Goal: Task Accomplishment & Management: Complete application form

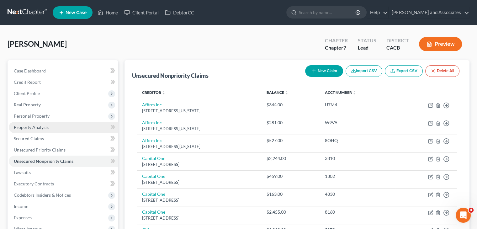
scroll to position [63, 0]
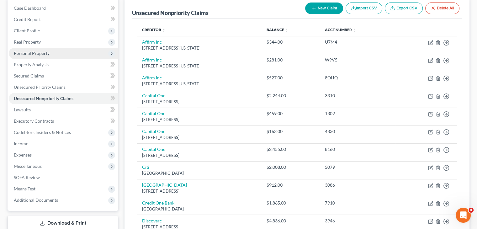
click at [63, 56] on span "Personal Property" at bounding box center [64, 53] width 110 height 11
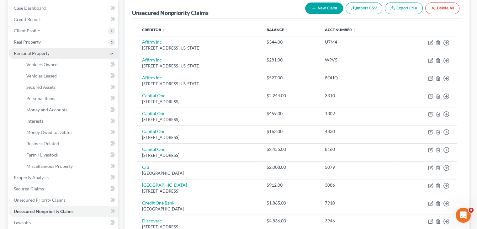
click at [84, 53] on span "Personal Property" at bounding box center [64, 53] width 110 height 11
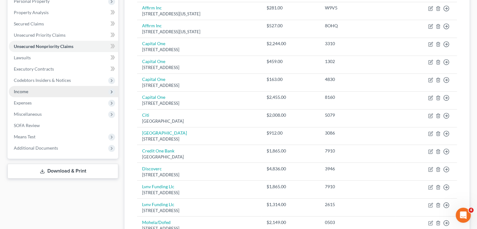
scroll to position [126, 0]
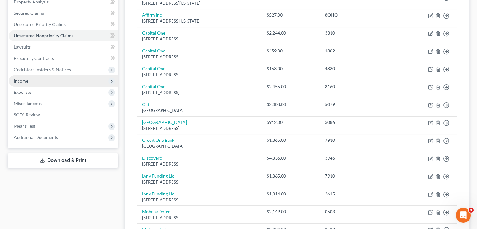
click at [59, 80] on span "Income" at bounding box center [64, 80] width 110 height 11
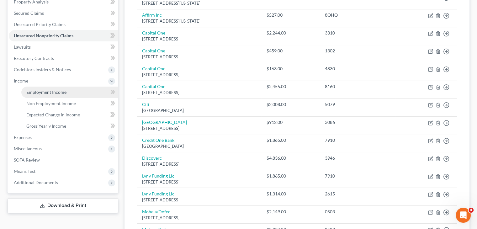
click at [57, 92] on span "Employment Income" at bounding box center [46, 91] width 40 height 5
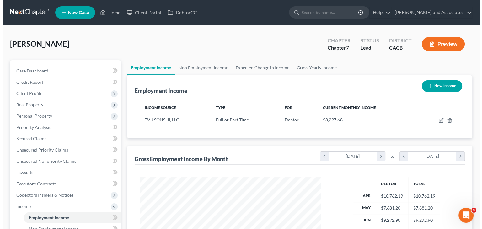
scroll to position [112, 194]
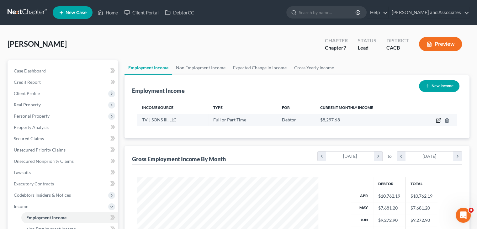
click at [440, 120] on icon "button" at bounding box center [438, 120] width 5 height 5
select select "0"
select select "4"
select select "1"
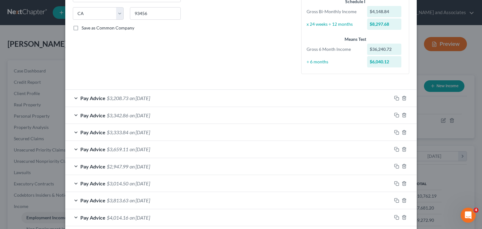
scroll to position [153, 0]
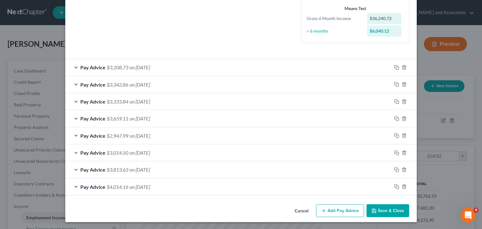
click at [340, 213] on button "Add Pay Advice" at bounding box center [340, 210] width 48 height 13
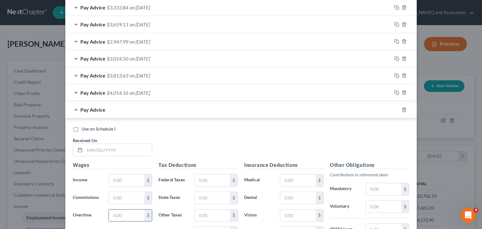
scroll to position [279, 0]
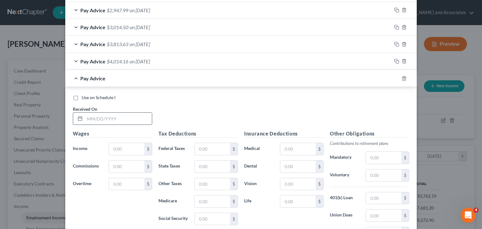
click at [103, 116] on input "text" at bounding box center [118, 119] width 67 height 12
type input "08/01/25"
click at [115, 149] on input "text" at bounding box center [126, 149] width 35 height 12
type input "3,971.06"
click at [297, 199] on input "text" at bounding box center [297, 202] width 35 height 12
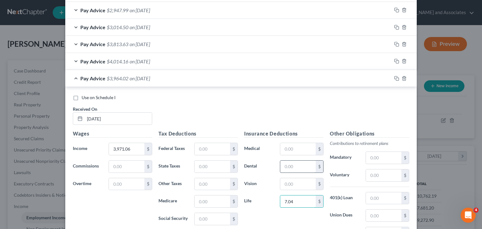
type input "7.04"
click at [301, 170] on input "text" at bounding box center [297, 167] width 35 height 12
type input "4.50"
click at [301, 143] on input "text" at bounding box center [297, 149] width 35 height 12
type input "59.15"
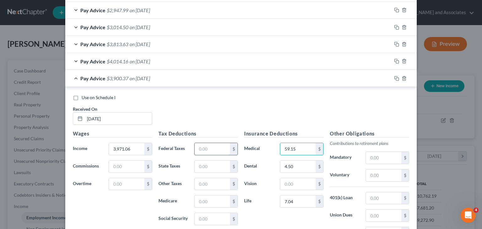
click at [207, 146] on input "text" at bounding box center [212, 149] width 35 height 12
type input "329.82"
click at [207, 200] on input "text" at bounding box center [212, 202] width 35 height 12
type input "56.66"
click at [199, 213] on input "text" at bounding box center [212, 219] width 35 height 12
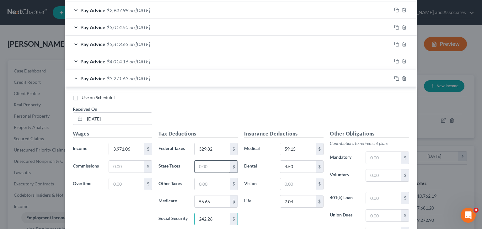
type input "242.26"
click at [212, 169] on input "text" at bounding box center [212, 167] width 35 height 12
type input "123.31"
click at [208, 182] on input "text" at bounding box center [212, 184] width 35 height 12
type input "46.89"
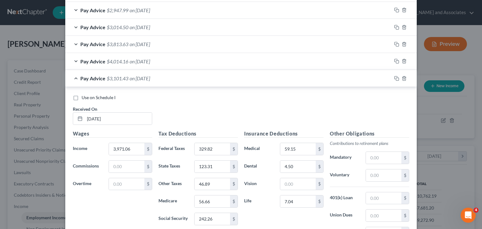
click at [100, 76] on span "Pay Advice" at bounding box center [92, 78] width 25 height 6
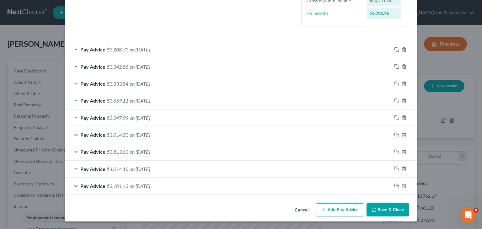
scroll to position [170, 0]
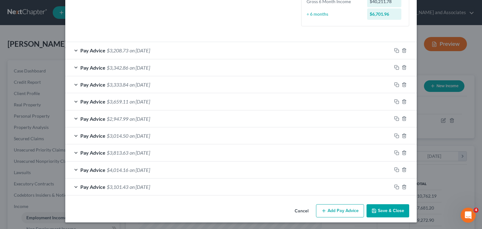
click at [328, 208] on button "Add Pay Advice" at bounding box center [340, 210] width 48 height 13
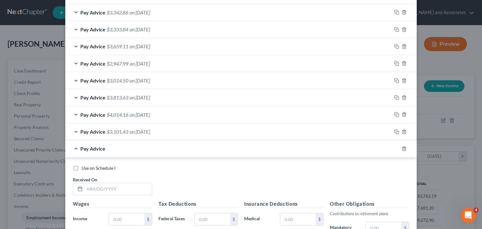
scroll to position [233, 0]
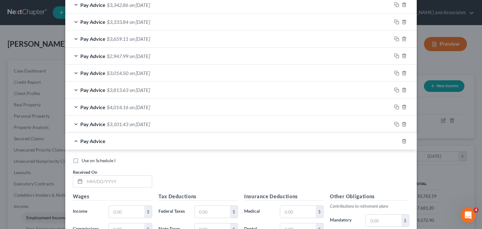
drag, startPoint x: 124, startPoint y: 177, endPoint x: 185, endPoint y: 184, distance: 60.9
click at [124, 177] on input "text" at bounding box center [118, 182] width 67 height 12
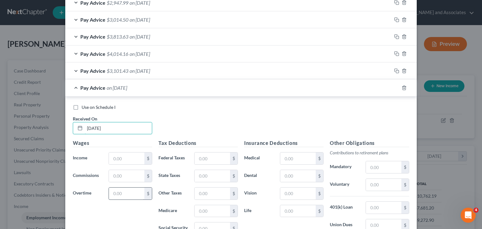
scroll to position [296, 0]
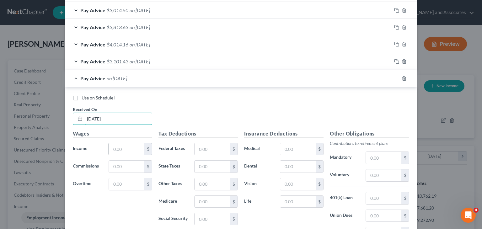
type input "08/15/25"
click at [126, 147] on input "text" at bounding box center [126, 149] width 35 height 12
type input "3,604.42"
click at [210, 151] on input "text" at bounding box center [212, 149] width 35 height 12
type input "249.17"
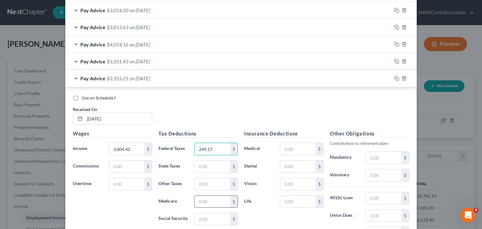
click at [209, 200] on input "text" at bounding box center [212, 202] width 35 height 12
type input "51.34"
click at [199, 219] on input "text" at bounding box center [212, 219] width 35 height 12
type input "219.53"
click at [205, 167] on input "text" at bounding box center [212, 167] width 35 height 12
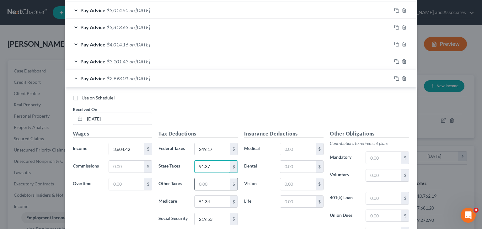
type input "91.37"
click at [215, 182] on input "text" at bounding box center [212, 184] width 35 height 12
type input "42.49"
click at [316, 198] on div "$" at bounding box center [320, 202] width 8 height 12
click at [298, 197] on input "text" at bounding box center [297, 202] width 35 height 12
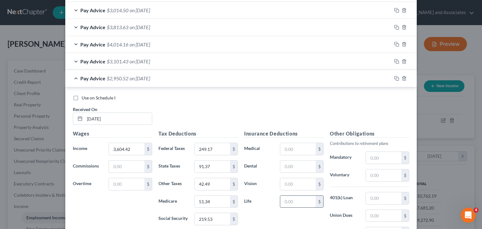
type input "7.04"
click at [300, 161] on input "text" at bounding box center [297, 167] width 35 height 12
type input "4.50"
click at [293, 148] on input "text" at bounding box center [297, 149] width 35 height 12
type input "59.13"
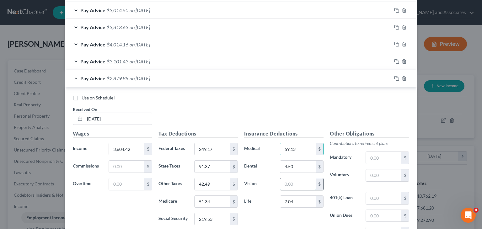
click at [295, 185] on input "text" at bounding box center [297, 184] width 35 height 12
type input "5.50"
click at [132, 82] on div "Pay Advice $2,874.35 on 08/15/2025" at bounding box center [228, 78] width 326 height 17
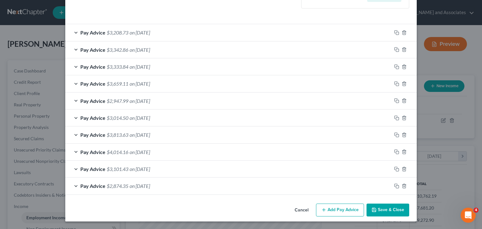
scroll to position [187, 0]
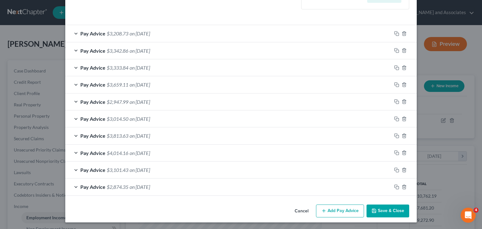
click at [107, 186] on span "$2,874.35" at bounding box center [118, 187] width 22 height 6
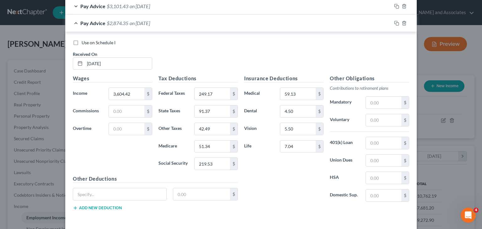
scroll to position [358, 0]
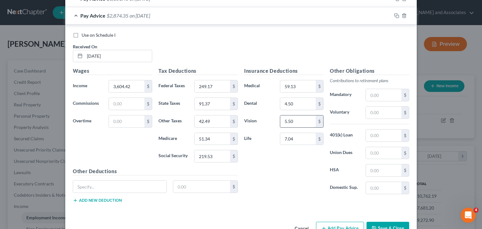
click at [305, 119] on input "5.50" at bounding box center [297, 122] width 35 height 12
type input "5.80"
click at [118, 20] on div "Pay Advice $2,874.05 on 08/15/2025" at bounding box center [228, 15] width 326 height 17
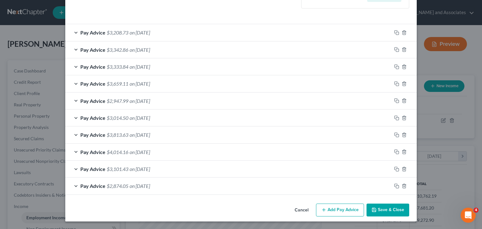
scroll to position [187, 0]
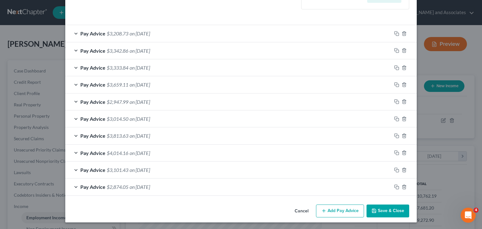
click at [328, 208] on button "Add Pay Advice" at bounding box center [340, 211] width 48 height 13
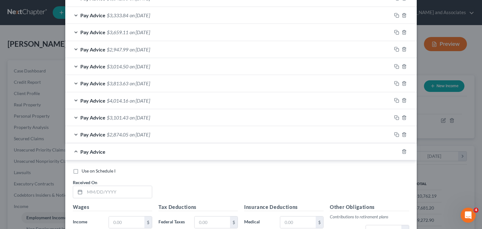
scroll to position [250, 0]
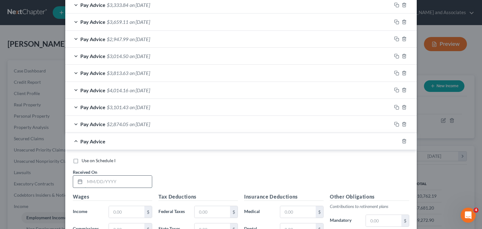
click at [133, 182] on input "text" at bounding box center [118, 182] width 67 height 12
type input "08/29/25"
click at [130, 209] on input "text" at bounding box center [126, 212] width 35 height 12
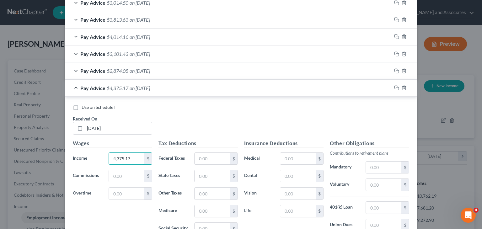
scroll to position [313, 0]
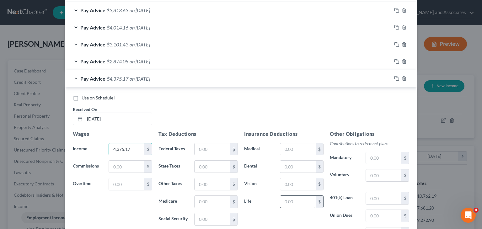
type input "4,375.17"
click at [291, 201] on input "text" at bounding box center [297, 202] width 35 height 12
click at [286, 181] on input "text" at bounding box center [297, 184] width 35 height 12
type input "1.96"
click at [213, 151] on input "text" at bounding box center [212, 149] width 35 height 12
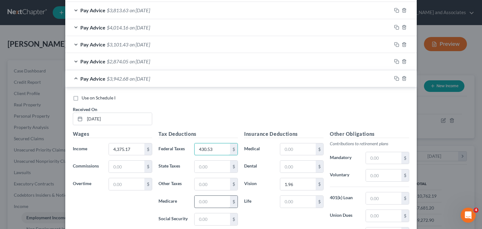
type input "430.53"
click at [213, 197] on input "text" at bounding box center [212, 202] width 35 height 12
type input "63.30"
click at [214, 217] on input "text" at bounding box center [212, 219] width 35 height 12
type input "270.64"
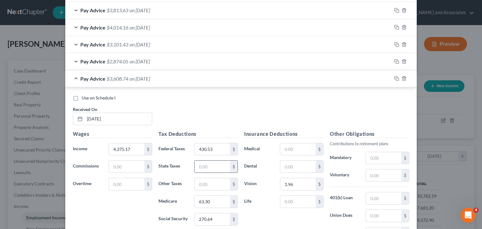
click at [218, 166] on input "text" at bounding box center [212, 167] width 35 height 12
type input "167.06"
click at [219, 187] on input "text" at bounding box center [212, 184] width 35 height 12
type input "52.38"
click at [137, 152] on input "4,375.17" at bounding box center [126, 149] width 35 height 12
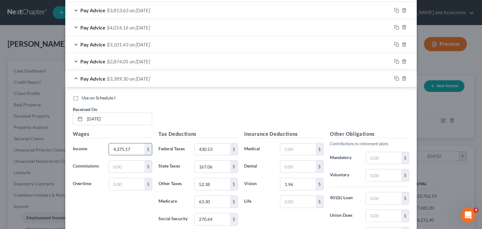
click at [137, 147] on input "4,375.17" at bounding box center [126, 149] width 35 height 12
type input "4,375.17"
click at [88, 79] on span "Pay Advice" at bounding box center [92, 79] width 25 height 6
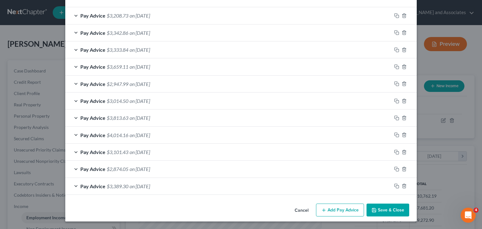
scroll to position [204, 0]
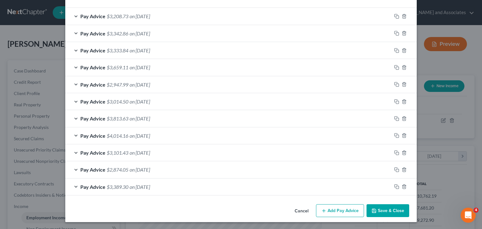
click at [334, 205] on button "Add Pay Advice" at bounding box center [340, 210] width 48 height 13
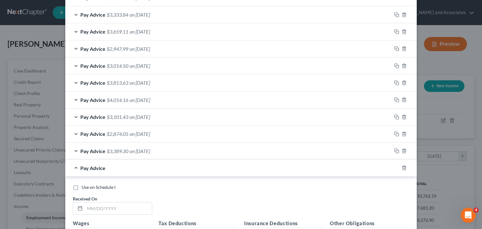
scroll to position [267, 0]
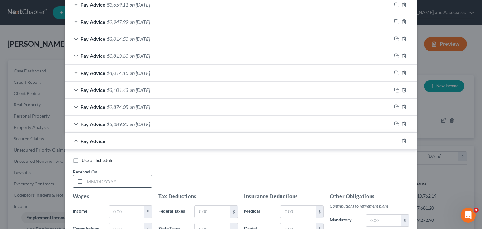
click at [120, 175] on input "text" at bounding box center [118, 181] width 67 height 12
type input "09/12/25"
click at [133, 210] on input "text" at bounding box center [126, 212] width 35 height 12
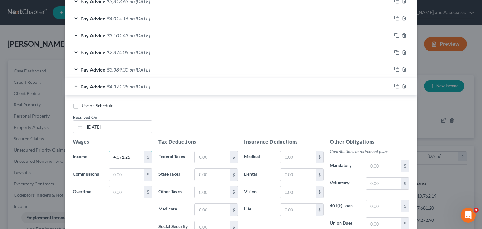
scroll to position [330, 0]
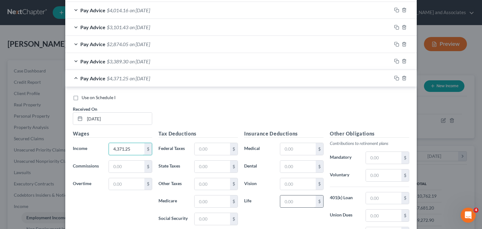
type input "4,371.25"
click at [288, 200] on input "text" at bounding box center [297, 202] width 35 height 12
type input "7.04"
click at [294, 161] on input "text" at bounding box center [297, 167] width 35 height 12
type input "4.50"
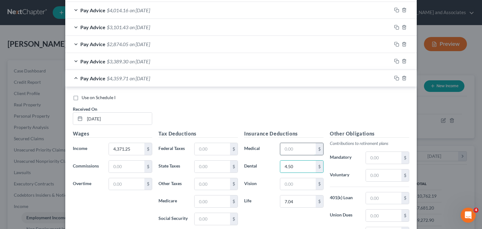
click at [301, 149] on input "text" at bounding box center [297, 149] width 35 height 12
type input "59.15"
click at [294, 181] on input "text" at bounding box center [297, 184] width 35 height 12
type input "20.89"
click at [201, 144] on input "text" at bounding box center [212, 149] width 35 height 12
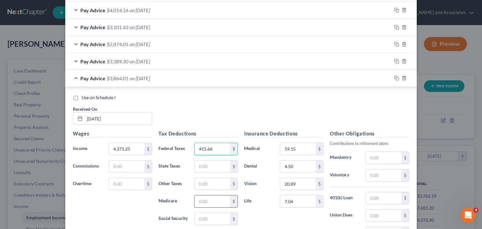
type input "415.66"
click at [212, 204] on input "text" at bounding box center [212, 202] width 35 height 12
type input "62.32"
click at [230, 220] on div "$" at bounding box center [234, 219] width 8 height 12
click at [223, 220] on input "text" at bounding box center [212, 219] width 35 height 12
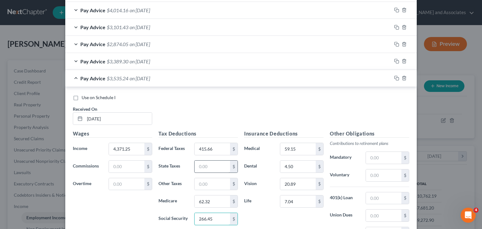
type input "266.45"
click at [216, 161] on input "text" at bounding box center [212, 167] width 35 height 12
type input "160.15"
click at [211, 178] on input "text" at bounding box center [212, 184] width 35 height 12
type input "51.57"
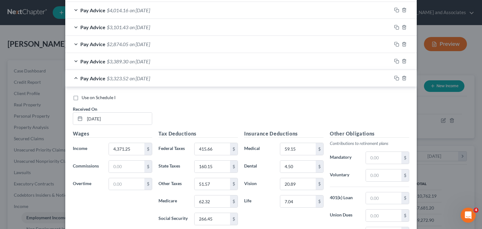
click at [94, 83] on div "Pay Advice $3,323.52 on 09/12/2025" at bounding box center [228, 78] width 326 height 17
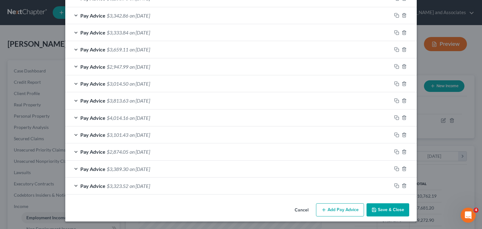
scroll to position [221, 0]
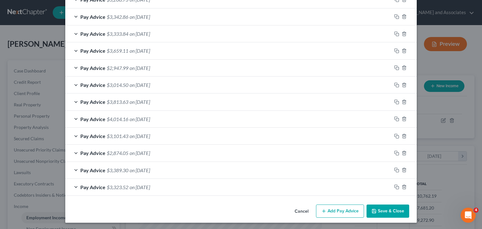
click at [345, 213] on button "Add Pay Advice" at bounding box center [340, 211] width 48 height 13
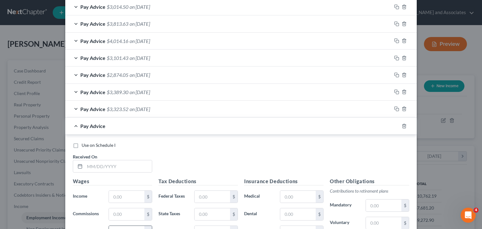
scroll to position [347, 0]
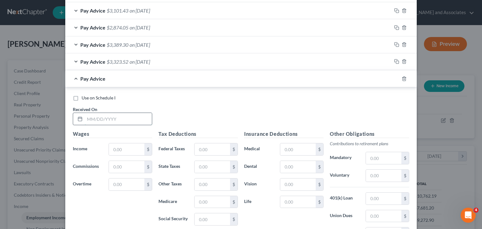
click at [111, 121] on input "text" at bounding box center [118, 119] width 67 height 12
type input "[DATE]"
click at [127, 147] on input "text" at bounding box center [126, 149] width 35 height 12
type input "4,033.68"
click at [211, 145] on input "text" at bounding box center [212, 149] width 35 height 12
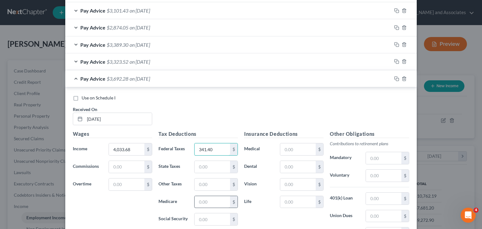
type input "341.40"
click at [207, 200] on input "text" at bounding box center [212, 202] width 35 height 12
type input "57.42"
drag, startPoint x: 213, startPoint y: 216, endPoint x: 213, endPoint y: 212, distance: 4.1
click at [213, 216] on input "text" at bounding box center [212, 219] width 35 height 12
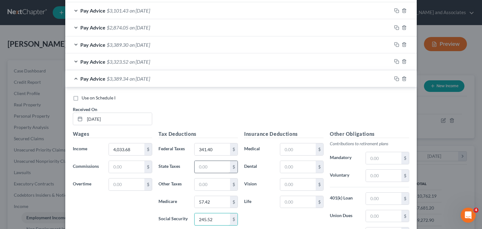
type input "245.52"
click at [217, 165] on input "text" at bounding box center [212, 167] width 35 height 12
type input "127.94"
click at [214, 188] on input "text" at bounding box center [212, 185] width 35 height 12
type input "47.52"
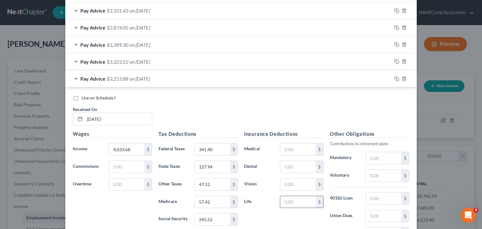
click at [292, 196] on input "text" at bounding box center [297, 202] width 35 height 12
type input "7.04"
click at [306, 165] on input "text" at bounding box center [297, 167] width 35 height 12
type input "4.50"
click at [295, 153] on input "text" at bounding box center [297, 149] width 35 height 12
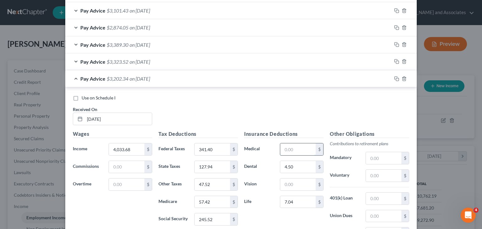
type input "59.15"
click at [102, 78] on span "Pay Advice" at bounding box center [92, 79] width 25 height 6
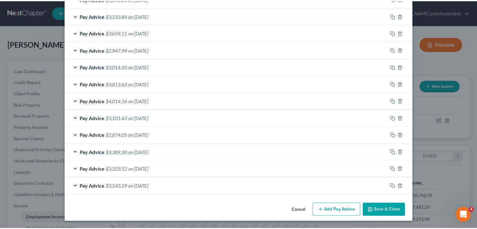
scroll to position [238, 0]
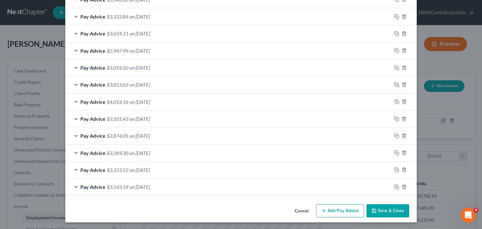
click at [394, 212] on button "Save & Close" at bounding box center [388, 210] width 43 height 13
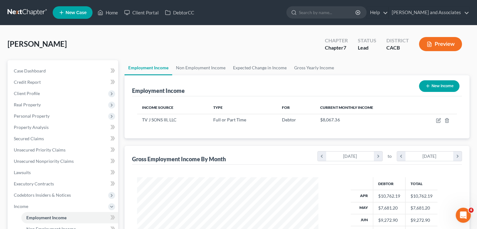
scroll to position [313790, 313708]
click at [27, 12] on link at bounding box center [28, 12] width 40 height 11
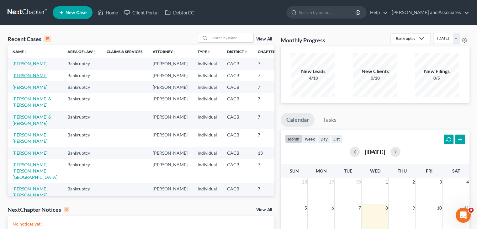
click at [23, 78] on link "[PERSON_NAME]" at bounding box center [30, 75] width 35 height 5
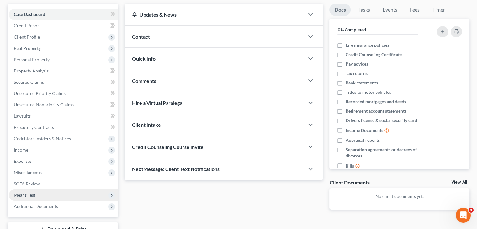
scroll to position [88, 0]
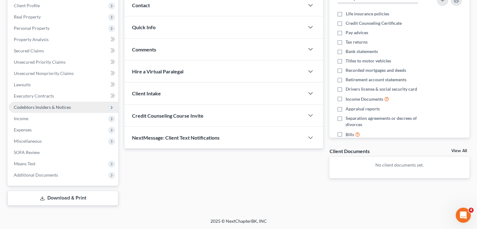
click at [69, 110] on span "Codebtors Insiders & Notices" at bounding box center [64, 107] width 110 height 11
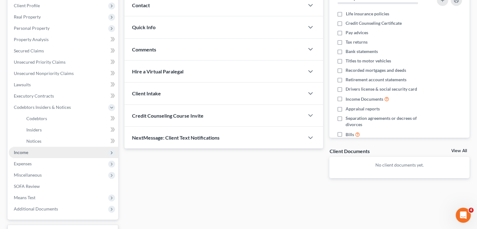
click at [44, 154] on span "Income" at bounding box center [64, 152] width 110 height 11
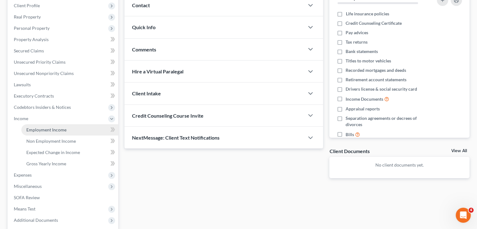
click at [72, 131] on link "Employment Income" at bounding box center [69, 129] width 97 height 11
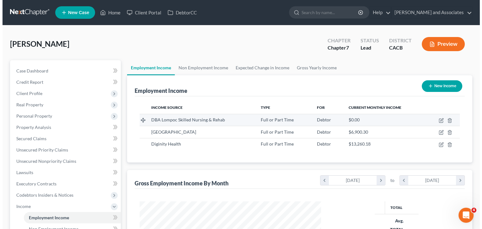
scroll to position [112, 194]
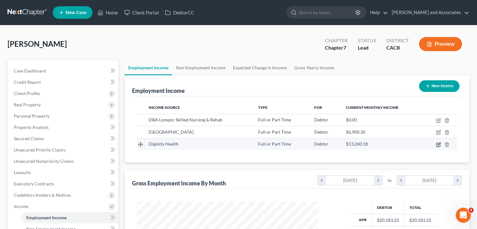
click at [438, 143] on icon "button" at bounding box center [438, 144] width 5 height 5
select select "0"
select select "4"
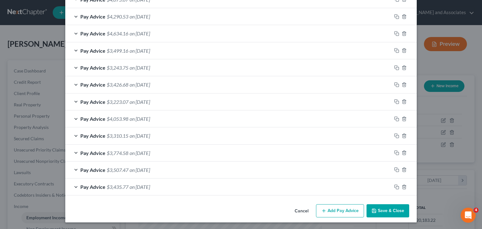
scroll to position [51, 0]
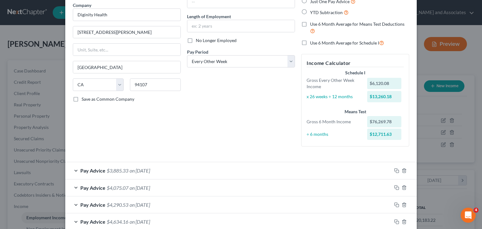
click at [252, 68] on div "Debtor Spouse Occupation Length of Employment No Longer Employed Pay Period * S…" at bounding box center [241, 65] width 114 height 174
click at [254, 63] on select "Select Monthly Twice Monthly Every Other Week Weekly" at bounding box center [241, 61] width 108 height 13
select select "1"
click at [187, 55] on select "Select Monthly Twice Monthly Every Other Week Weekly" at bounding box center [241, 61] width 108 height 13
click at [260, 127] on div "Debtor Spouse Occupation Length of Employment No Longer Employed Pay Period * S…" at bounding box center [241, 65] width 114 height 174
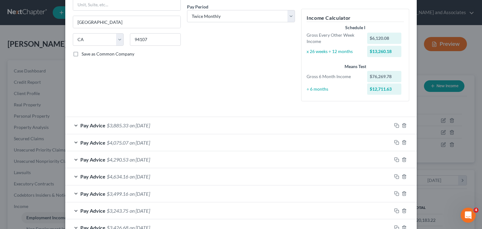
scroll to position [114, 0]
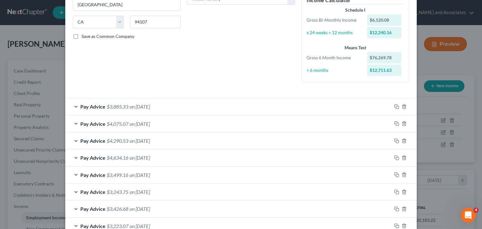
click at [187, 108] on div "Pay Advice $3,885.33 on 09/19/2025" at bounding box center [228, 106] width 326 height 17
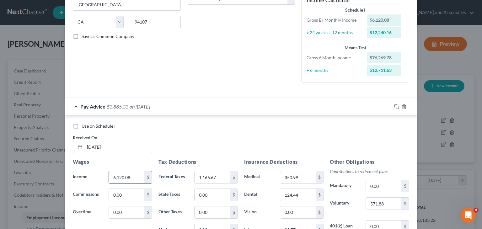
click at [130, 174] on input "6,120.08" at bounding box center [126, 177] width 35 height 12
click at [130, 176] on input "6,120.08" at bounding box center [126, 177] width 35 height 12
type input "6,120.02"
click at [230, 144] on div "Use on Schedule I Received On * 09/19/2025" at bounding box center [241, 140] width 343 height 35
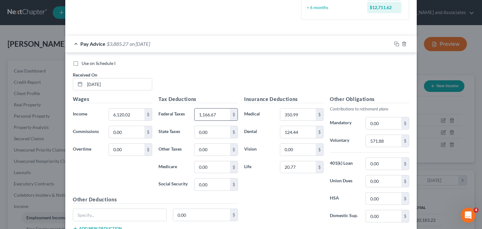
click at [227, 113] on input "1,166.67" at bounding box center [212, 115] width 35 height 12
type input "444.14"
click at [218, 135] on input "0.00" at bounding box center [212, 132] width 35 height 12
type input "212.22"
click at [211, 148] on input "0.00" at bounding box center [212, 150] width 35 height 12
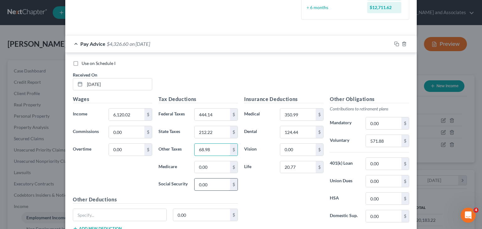
type input "68.98"
click at [211, 187] on input "0.00" at bounding box center [212, 185] width 35 height 12
click at [223, 186] on input "357.68" at bounding box center [212, 185] width 35 height 12
type input "357.68"
click at [216, 168] on input "0.00" at bounding box center [212, 167] width 35 height 12
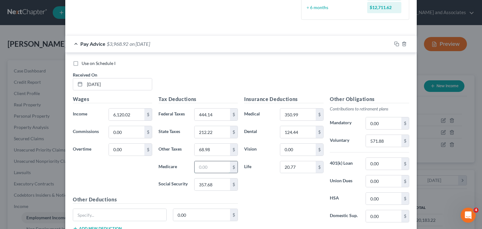
type input "3"
type input "83.65"
click at [385, 165] on input "0.00" at bounding box center [383, 164] width 35 height 12
click at [393, 141] on input "571.88" at bounding box center [383, 141] width 35 height 12
click at [297, 161] on input "20.77" at bounding box center [297, 167] width 35 height 12
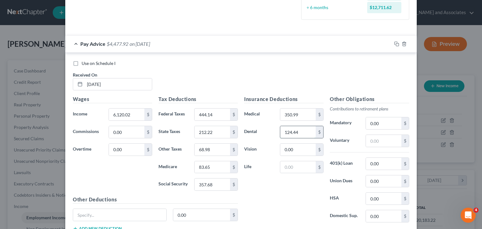
click at [300, 135] on input "124.44" at bounding box center [297, 132] width 35 height 12
click at [303, 115] on input "350.99" at bounding box center [297, 115] width 35 height 12
click at [392, 164] on input "0.00" at bounding box center [383, 164] width 35 height 12
type input "571.88"
click at [292, 116] on input "text" at bounding box center [297, 115] width 35 height 12
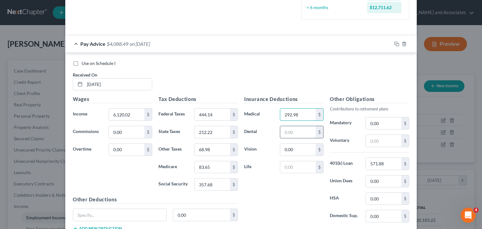
type input "292.98"
click at [295, 132] on input "text" at bounding box center [297, 132] width 35 height 12
type input "48.32"
click at [300, 170] on input "text" at bounding box center [297, 167] width 35 height 12
type input "8.07"
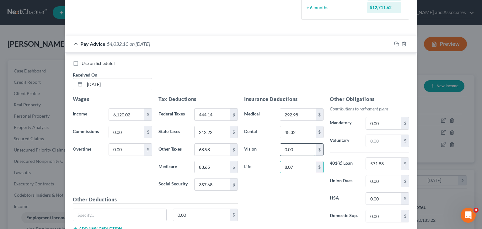
click at [297, 151] on input "0.00" at bounding box center [297, 150] width 35 height 12
type input "1.62"
click at [379, 137] on input "text" at bounding box center [383, 141] width 35 height 12
type input "124.44"
click at [135, 132] on input "0.00" at bounding box center [126, 132] width 35 height 12
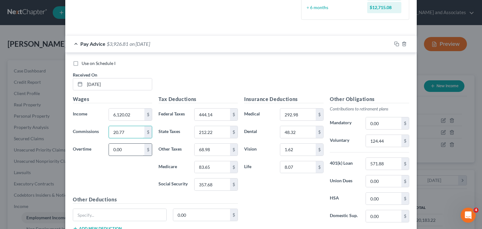
type input "20.77"
click at [132, 150] on input "0.00" at bounding box center [126, 150] width 35 height 12
type input "1"
click at [82, 47] on div "Pay Advice $3,926.81 on 09/19/2025" at bounding box center [228, 43] width 326 height 17
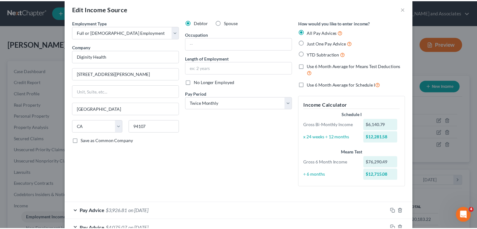
scroll to position [0, 0]
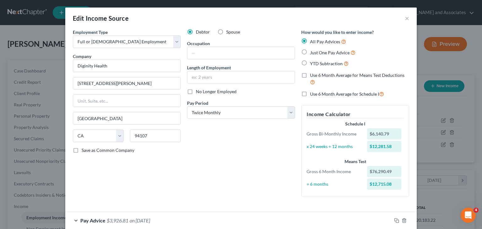
click at [407, 18] on div "Edit Income Source ×" at bounding box center [241, 18] width 352 height 21
click at [405, 19] on button "×" at bounding box center [407, 18] width 4 height 8
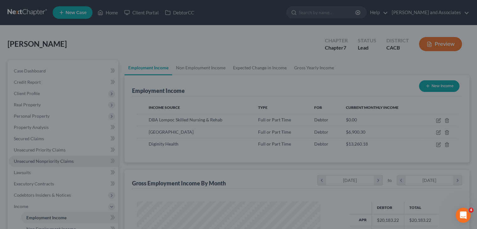
scroll to position [313790, 313708]
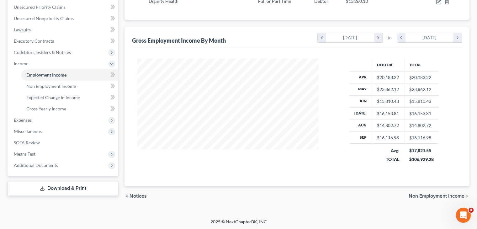
click at [62, 183] on link "Download & Print" at bounding box center [63, 188] width 111 height 15
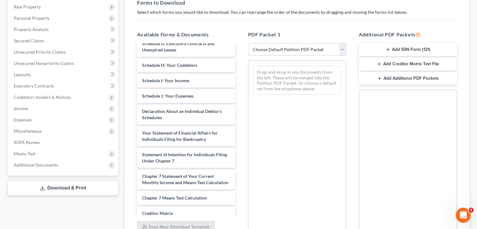
scroll to position [126, 0]
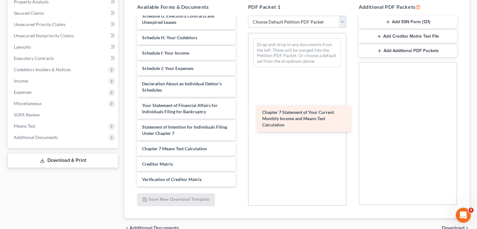
drag, startPoint x: 189, startPoint y: 155, endPoint x: 310, endPoint y: 119, distance: 125.4
click at [240, 119] on div "Chapter 7 Statement of Your Current Monthly Income and Means-Test Calculation V…" at bounding box center [186, 58] width 108 height 332
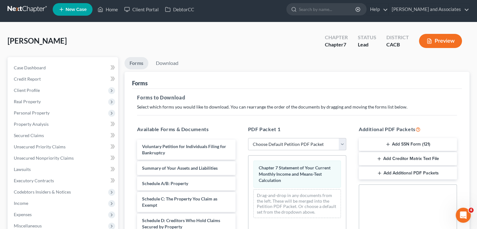
scroll to position [0, 0]
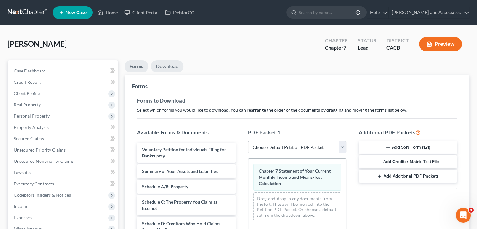
click at [167, 65] on link "Download" at bounding box center [167, 66] width 33 height 12
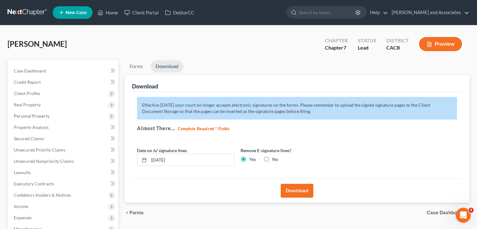
click at [293, 189] on button "Download" at bounding box center [297, 191] width 33 height 14
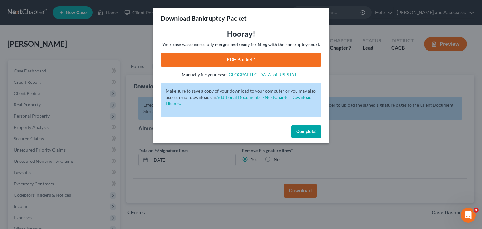
click at [264, 56] on link "PDF Packet 1" at bounding box center [241, 60] width 161 height 14
click at [303, 130] on span "Complete!" at bounding box center [306, 131] width 20 height 5
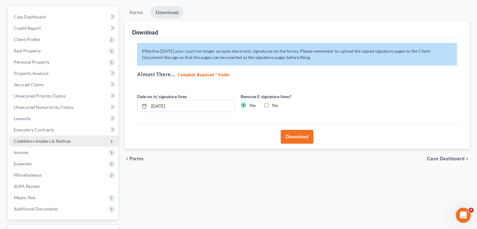
scroll to position [88, 0]
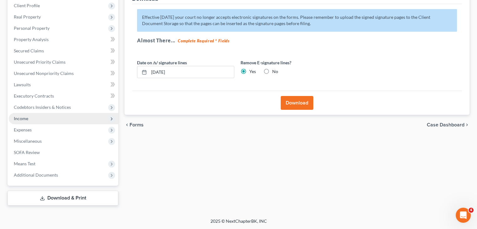
click at [36, 120] on span "Income" at bounding box center [64, 118] width 110 height 11
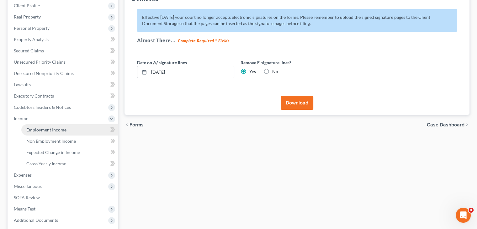
click at [55, 131] on span "Employment Income" at bounding box center [46, 129] width 40 height 5
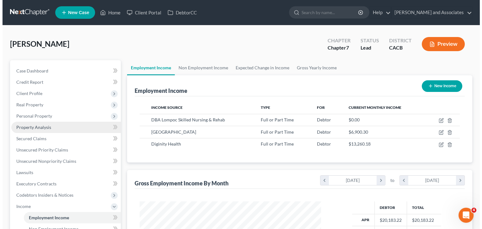
scroll to position [112, 194]
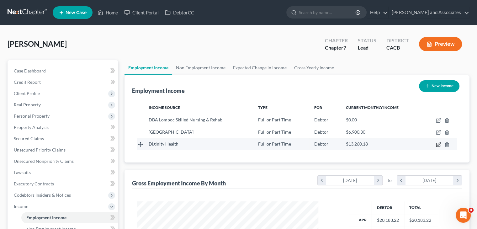
click at [439, 144] on icon "button" at bounding box center [439, 144] width 3 height 3
select select "0"
select select "4"
select select "2"
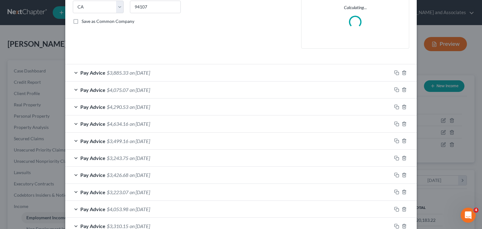
scroll to position [94, 0]
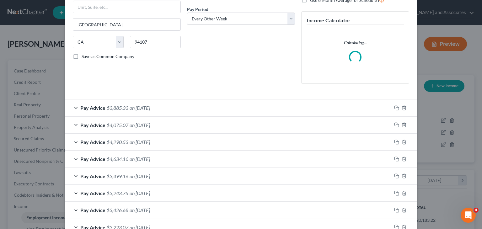
click at [150, 110] on span "on 09/19/2025" at bounding box center [140, 108] width 20 height 6
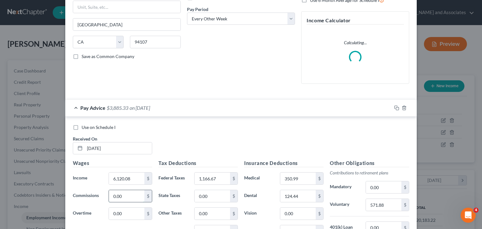
drag, startPoint x: 122, startPoint y: 195, endPoint x: 130, endPoint y: 193, distance: 8.4
click at [122, 194] on input "0.00" at bounding box center [126, 196] width 35 height 12
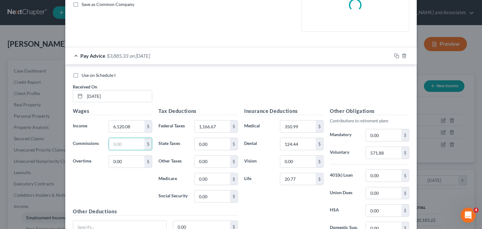
scroll to position [157, 0]
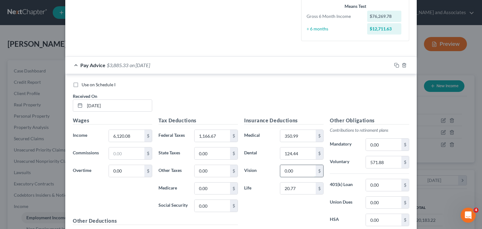
click at [303, 169] on input "0.00" at bounding box center [297, 171] width 35 height 12
click at [377, 145] on input "0.00" at bounding box center [383, 145] width 35 height 12
type input "380.50"
click at [301, 139] on input "350.99" at bounding box center [297, 136] width 35 height 12
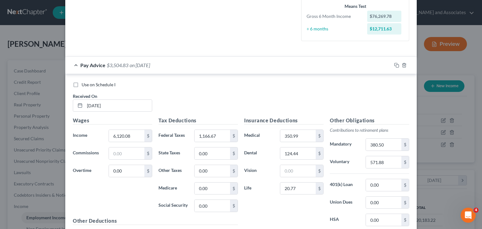
drag, startPoint x: 117, startPoint y: 66, endPoint x: 120, endPoint y: 67, distance: 3.4
click at [118, 67] on span "$3,504.83" at bounding box center [118, 65] width 22 height 6
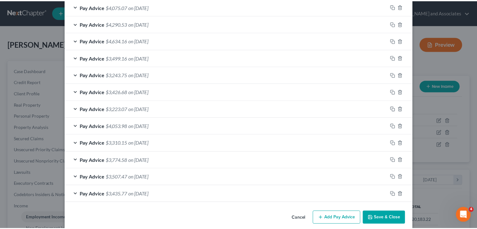
scroll to position [240, 0]
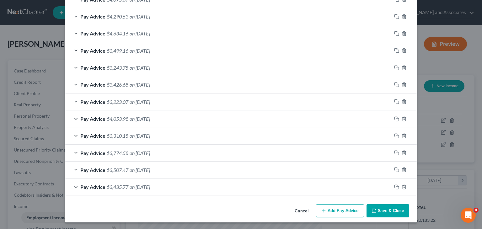
click at [389, 209] on button "Save & Close" at bounding box center [388, 210] width 43 height 13
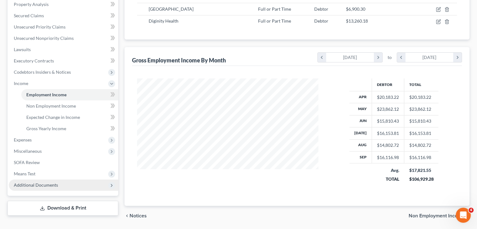
scroll to position [143, 0]
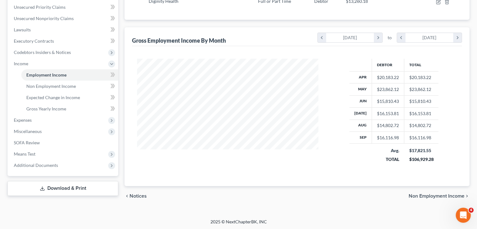
drag, startPoint x: 53, startPoint y: 185, endPoint x: 60, endPoint y: 183, distance: 7.2
click at [53, 185] on link "Download & Print" at bounding box center [63, 188] width 111 height 15
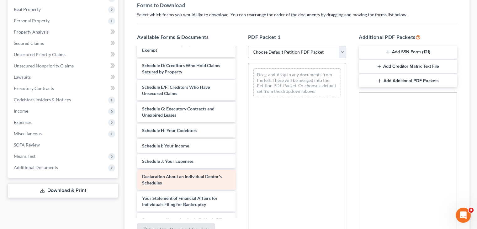
scroll to position [126, 0]
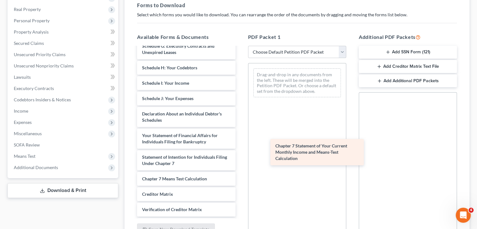
drag, startPoint x: 178, startPoint y: 181, endPoint x: 329, endPoint y: 135, distance: 157.7
click at [240, 136] on div "Chapter 7 Statement of Your Current Monthly Income and Means-Test Calculation V…" at bounding box center [186, 88] width 108 height 332
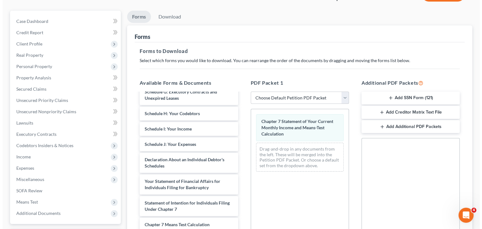
scroll to position [0, 0]
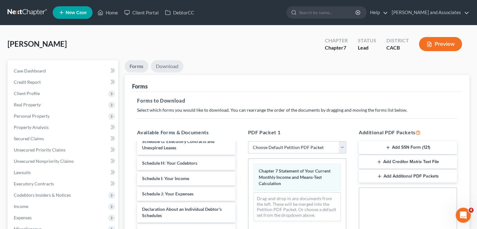
click at [171, 65] on link "Download" at bounding box center [167, 66] width 33 height 12
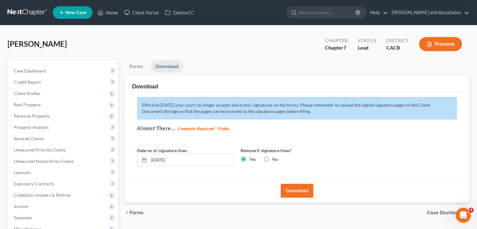
click at [288, 187] on button "Download" at bounding box center [297, 191] width 33 height 14
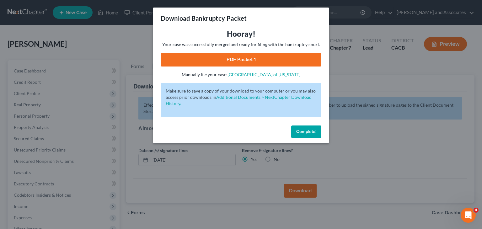
click at [269, 61] on link "PDF Packet 1" at bounding box center [241, 60] width 161 height 14
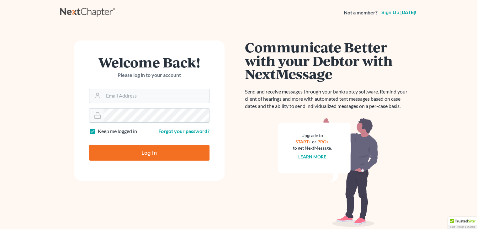
type input "[EMAIL_ADDRESS][DOMAIN_NAME]"
click at [151, 154] on input "Log In" at bounding box center [149, 153] width 121 height 16
type input "Thinking..."
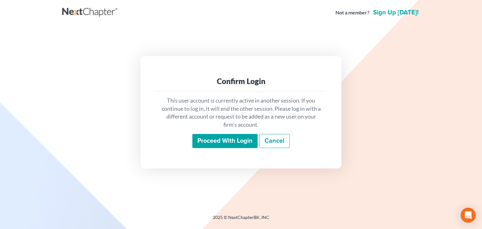
click at [217, 151] on div "This user account is currently active in another session. If you continue to lo…" at bounding box center [241, 123] width 171 height 62
click at [226, 147] on input "Proceed with login" at bounding box center [224, 141] width 65 height 14
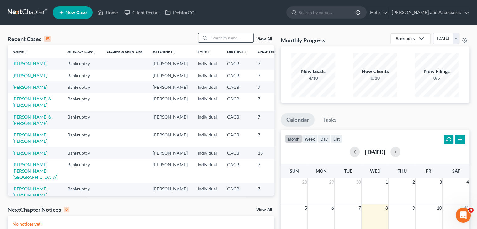
click at [223, 42] on div at bounding box center [226, 38] width 56 height 10
click at [228, 40] on input "search" at bounding box center [232, 37] width 44 height 9
type input "805"
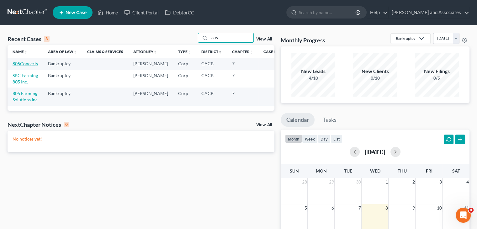
click at [26, 65] on link "805Concerts" at bounding box center [25, 63] width 25 height 5
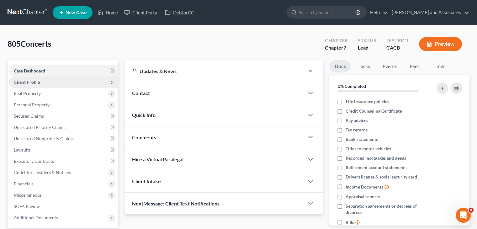
click at [65, 84] on span "Client Profile" at bounding box center [64, 82] width 110 height 11
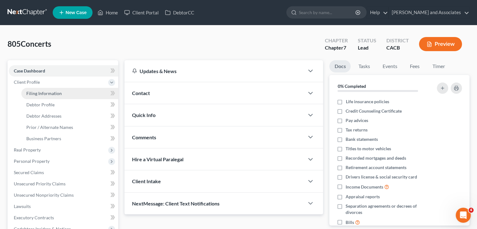
click at [65, 91] on link "Filing Information" at bounding box center [69, 93] width 97 height 11
select select "3"
select select "1"
select select "0"
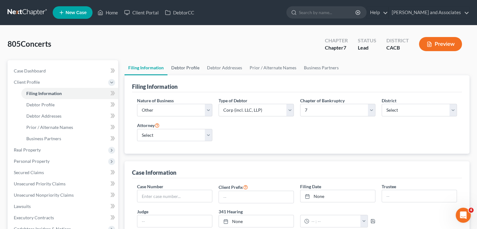
click at [188, 66] on link "Debtor Profile" at bounding box center [186, 67] width 36 height 15
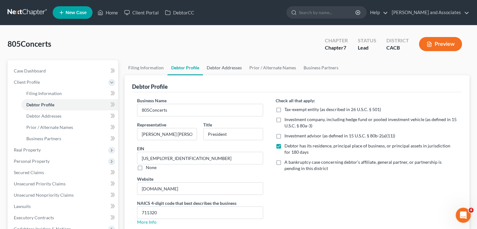
click at [231, 65] on link "Debtor Addresses" at bounding box center [224, 67] width 43 height 15
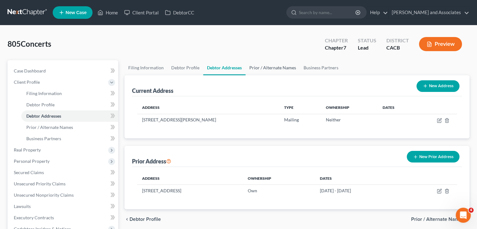
click at [275, 66] on link "Prior / Alternate Names" at bounding box center [273, 67] width 54 height 15
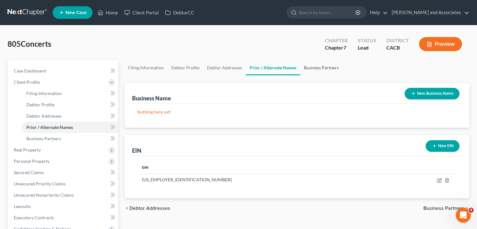
click at [311, 67] on link "Business Partners" at bounding box center [321, 67] width 42 height 15
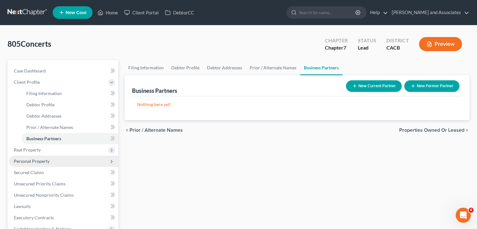
click at [76, 156] on span "Personal Property" at bounding box center [64, 161] width 110 height 11
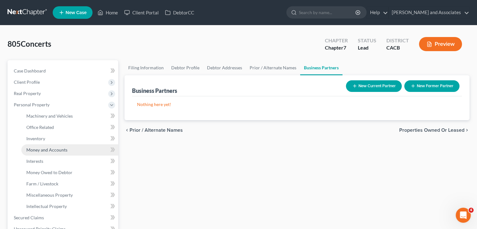
click at [78, 152] on link "Money and Accounts" at bounding box center [69, 149] width 97 height 11
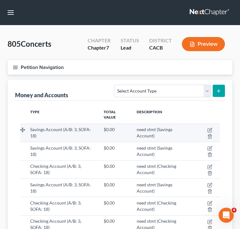
scroll to position [60, 0]
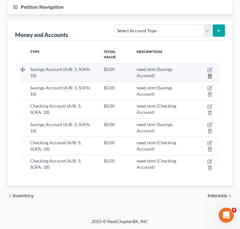
click at [209, 75] on icon "button" at bounding box center [209, 76] width 5 height 5
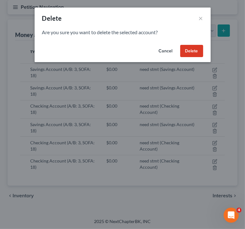
click at [202, 53] on button "Delete" at bounding box center [191, 51] width 23 height 13
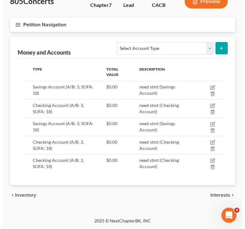
scroll to position [42, 0]
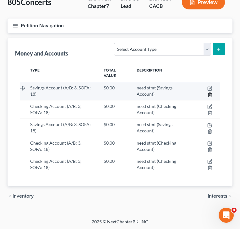
click at [208, 94] on icon "button" at bounding box center [209, 94] width 5 height 5
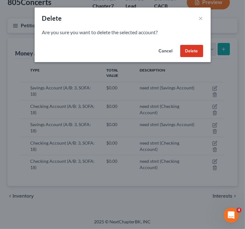
click at [198, 49] on button "Delete" at bounding box center [191, 51] width 23 height 13
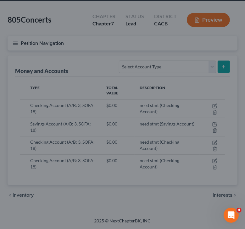
scroll to position [24, 0]
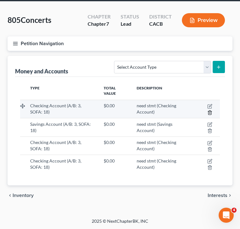
click at [209, 112] on icon "button" at bounding box center [209, 112] width 5 height 5
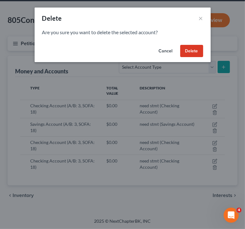
click at [196, 53] on button "Delete" at bounding box center [191, 51] width 23 height 13
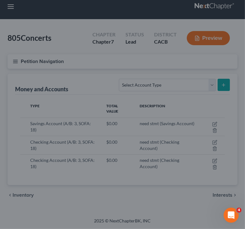
scroll to position [5, 0]
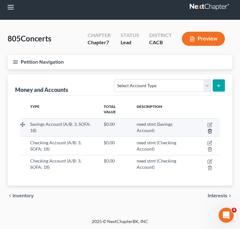
click at [207, 130] on icon "button" at bounding box center [209, 131] width 5 height 5
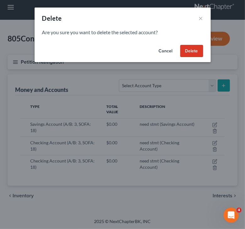
click at [191, 52] on button "Delete" at bounding box center [191, 51] width 23 height 13
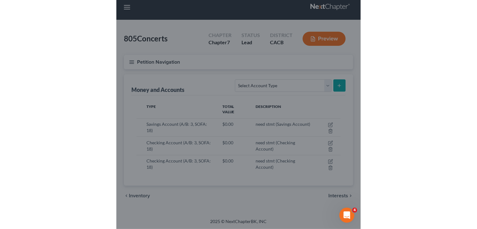
scroll to position [0, 0]
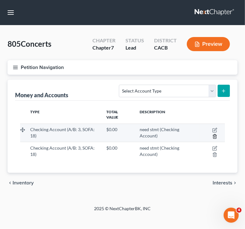
click at [214, 137] on line "button" at bounding box center [214, 136] width 0 height 1
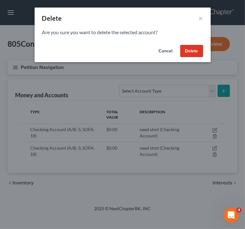
drag, startPoint x: 188, startPoint y: 53, endPoint x: 189, endPoint y: 58, distance: 5.0
click at [189, 53] on button "Delete" at bounding box center [191, 51] width 23 height 13
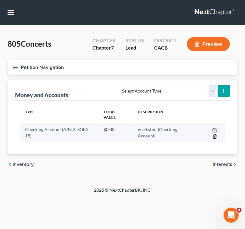
click at [215, 135] on icon "button" at bounding box center [214, 136] width 5 height 5
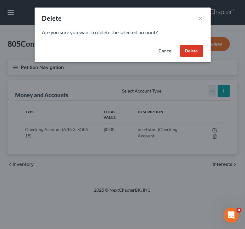
click at [186, 48] on button "Delete" at bounding box center [191, 51] width 23 height 13
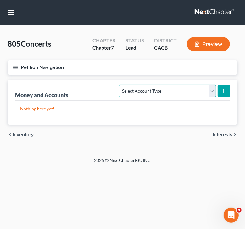
click at [164, 90] on select "Select Account Type Brokerage (A/B: 3, SOFA: 18) Cash on Hand (A/B: 2) Certific…" at bounding box center [167, 91] width 97 height 13
select select "checking"
click at [120, 85] on select "Select Account Type Brokerage (A/B: 3, SOFA: 18) Cash on Hand (A/B: 2) Certific…" at bounding box center [167, 91] width 97 height 13
click at [226, 91] on button "submit" at bounding box center [223, 91] width 12 height 12
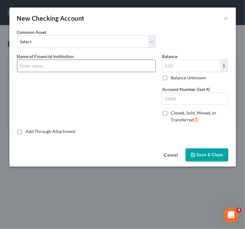
click at [55, 68] on input "text" at bounding box center [86, 66] width 138 height 12
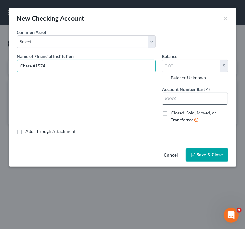
type input "Chase #1574"
click at [179, 101] on input "text" at bounding box center [195, 99] width 66 height 12
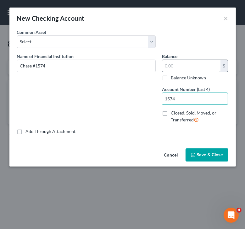
type input "1574"
click at [186, 67] on input "text" at bounding box center [191, 66] width 58 height 12
type input "0.56"
click at [202, 151] on button "Save & Close" at bounding box center [206, 154] width 43 height 13
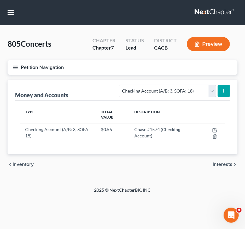
click at [220, 88] on button "submit" at bounding box center [223, 91] width 12 height 12
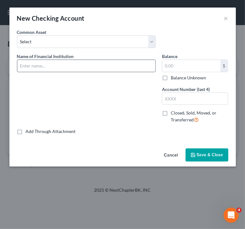
click at [65, 63] on input "text" at bounding box center [86, 66] width 138 height 12
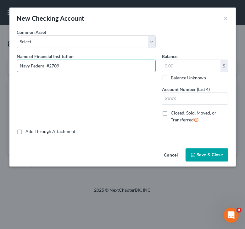
type input "Navy Federal #2709"
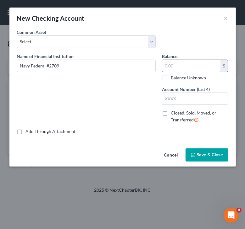
click at [191, 71] on input "text" at bounding box center [191, 66] width 58 height 12
type input "5.98"
click at [187, 93] on input "text" at bounding box center [195, 99] width 66 height 12
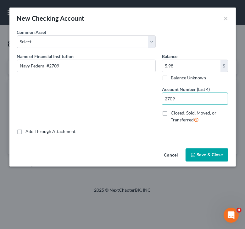
type input "2709"
click at [211, 153] on span "Save & Close" at bounding box center [210, 154] width 26 height 5
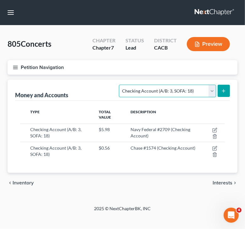
click at [161, 91] on select "Select Account Type Brokerage (A/B: 3, SOFA: 18) Cash on Hand (A/B: 2) Certific…" at bounding box center [167, 91] width 97 height 13
select select "savings"
click at [120, 85] on select "Select Account Type Brokerage (A/B: 3, SOFA: 18) Cash on Hand (A/B: 2) Certific…" at bounding box center [167, 91] width 97 height 13
click at [220, 95] on button "submit" at bounding box center [223, 91] width 12 height 12
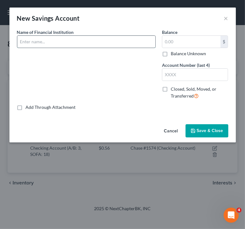
click at [64, 46] on input "text" at bounding box center [86, 42] width 138 height 12
type input "Navy Federal #3275"
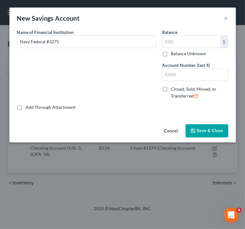
click at [192, 48] on div "$ Balance Unknown" at bounding box center [195, 45] width 66 height 21
click at [192, 46] on input "text" at bounding box center [191, 42] width 58 height 12
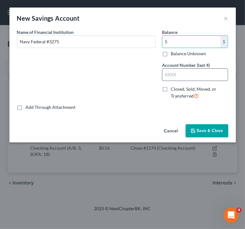
type input "5"
click at [185, 76] on input "text" at bounding box center [195, 75] width 66 height 12
type input "3275"
click at [207, 131] on span "Save & Close" at bounding box center [210, 130] width 26 height 5
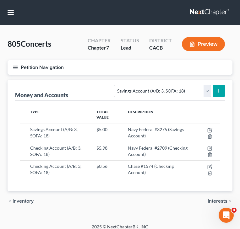
click at [90, 80] on div "Money and Accounts Select Account Type Brokerage (A/B: 3, SOFA: 18) Cash on Han…" at bounding box center [120, 90] width 210 height 21
click at [207, 92] on select "Select Account Type Brokerage (A/B: 3, SOFA: 18) Cash on Hand (A/B: 2) Certific…" at bounding box center [162, 91] width 97 height 13
select select "checking"
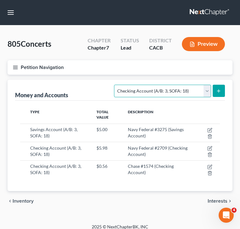
click at [115, 85] on select "Select Account Type Brokerage (A/B: 3, SOFA: 18) Cash on Hand (A/B: 2) Certific…" at bounding box center [162, 91] width 97 height 13
click at [220, 86] on button "submit" at bounding box center [219, 91] width 12 height 12
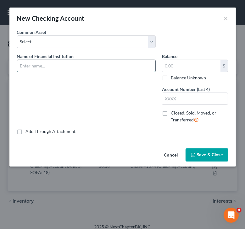
click at [46, 64] on input "text" at bounding box center [86, 66] width 138 height 12
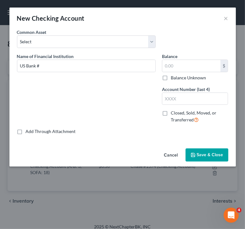
click at [55, 59] on label "Name of Financial Institution *" at bounding box center [45, 56] width 57 height 7
click at [55, 65] on input "US Bank #" at bounding box center [86, 66] width 138 height 12
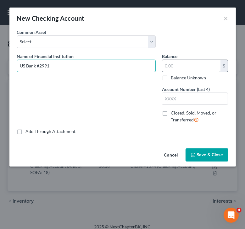
type input "US Bank #2991"
click at [176, 62] on input "text" at bounding box center [191, 66] width 58 height 12
click at [186, 66] on input "text" at bounding box center [191, 66] width 58 height 12
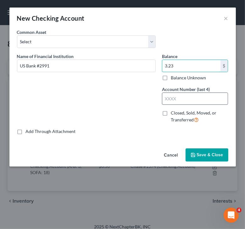
type input "3.23"
click at [197, 95] on input "text" at bounding box center [195, 99] width 66 height 12
type input "2991"
click at [207, 146] on div "Cancel Save & Close" at bounding box center [122, 156] width 226 height 21
click at [206, 148] on button "Save & Close" at bounding box center [206, 154] width 43 height 13
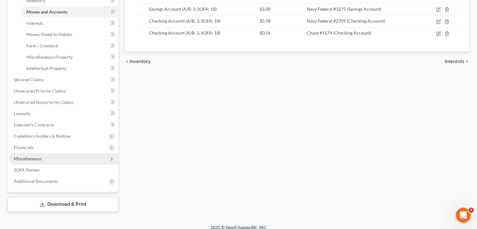
scroll to position [144, 0]
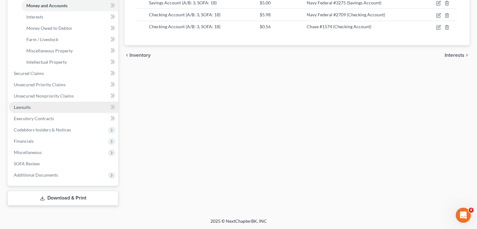
click at [36, 103] on link "Lawsuits" at bounding box center [64, 107] width 110 height 11
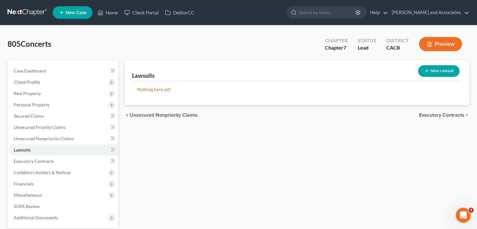
click at [434, 71] on button "New Lawsuit" at bounding box center [438, 71] width 41 height 12
select select "0"
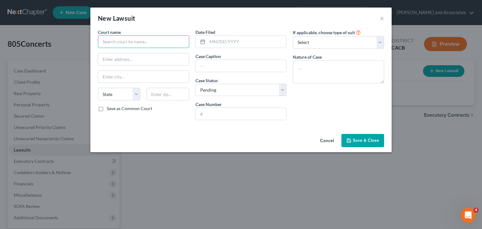
click at [155, 43] on input "text" at bounding box center [143, 41] width 91 height 13
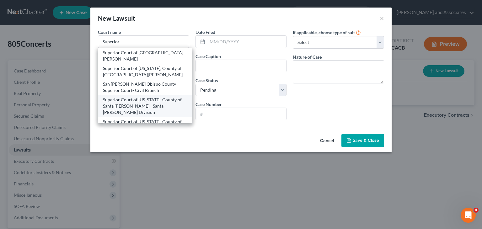
click at [142, 97] on div "Superior Court of California, County of Santa Barbara - Santa Maria Division" at bounding box center [145, 106] width 84 height 19
type input "Superior Court of California, County of Santa Barbara - Santa Maria Division"
type input "314-C East Cook Street"
type input "Santa Maria"
select select "4"
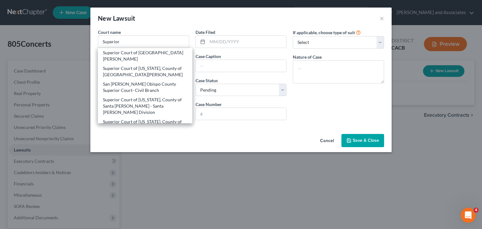
type input "93454"
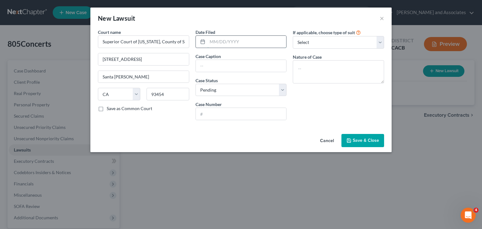
click at [220, 41] on input "text" at bounding box center [246, 42] width 79 height 12
type input "09/30/2024"
click at [213, 64] on input "text" at bounding box center [241, 66] width 91 height 12
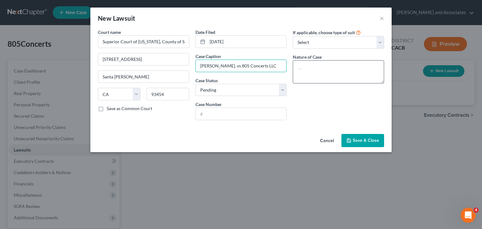
type input "Matthew Hessner. vs 805 Concerts LLC"
click at [320, 70] on textarea at bounding box center [338, 71] width 91 height 23
type textarea "Summons"
click at [240, 116] on input "text" at bounding box center [241, 114] width 91 height 12
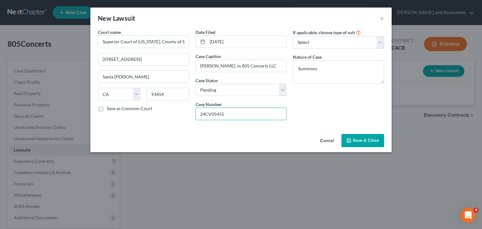
type input "24CV05455"
click at [363, 139] on span "Save & Close" at bounding box center [366, 140] width 26 height 5
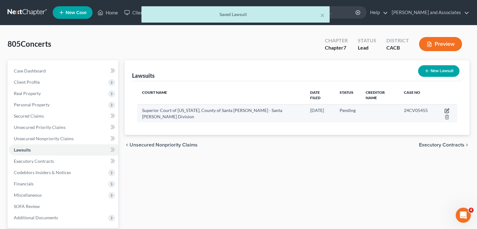
click at [445, 108] on icon "button" at bounding box center [447, 110] width 5 height 5
select select "4"
select select "0"
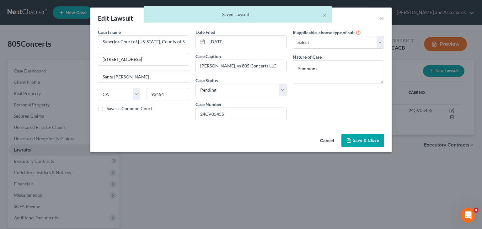
click at [334, 49] on div "If applicable, choose type of suit Select Repossession Foreclosure Returns Othe…" at bounding box center [339, 77] width 98 height 96
click at [341, 44] on select "Select Repossession Foreclosure Returns Other" at bounding box center [338, 42] width 91 height 13
select select "3"
click at [293, 36] on select "Select Repossession Foreclosure Returns Other" at bounding box center [338, 42] width 91 height 13
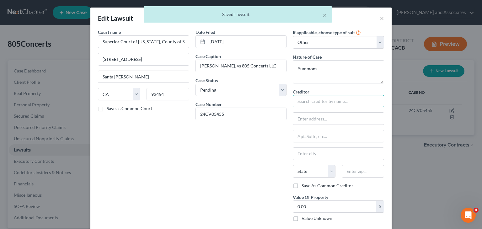
click at [304, 103] on input "text" at bounding box center [338, 101] width 91 height 13
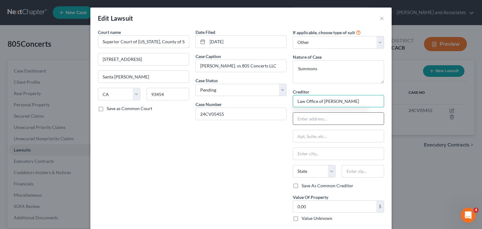
type input "Law Office of Matthew K. Nash"
click at [309, 121] on input "text" at bounding box center [338, 119] width 91 height 12
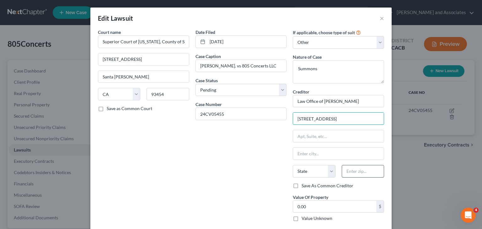
type input "937 E. Main St. Suite 207"
click at [351, 174] on input "text" at bounding box center [363, 171] width 42 height 13
type input "93454"
click at [255, 164] on div "Date Filed 09/30/2024 Case Caption Matthew Hessner. vs 805 Concerts LLC Case St…" at bounding box center [241, 128] width 98 height 198
type input "Santa [PERSON_NAME]"
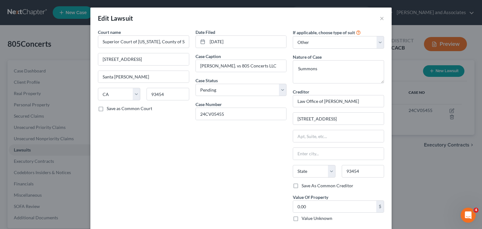
select select "4"
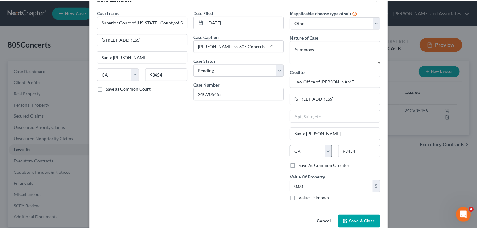
scroll to position [31, 0]
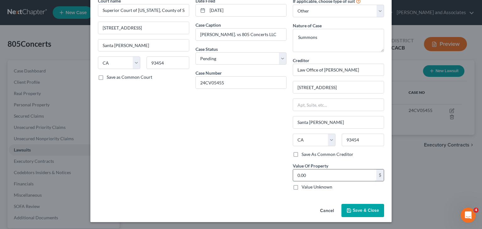
click at [316, 178] on input "0.00" at bounding box center [334, 176] width 83 height 12
type input "500,000"
click at [366, 208] on span "Save & Close" at bounding box center [366, 210] width 26 height 5
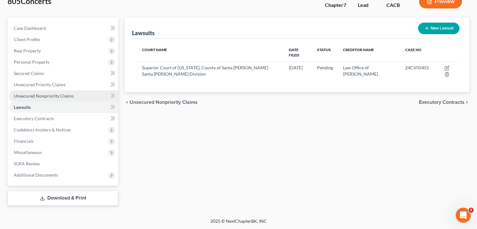
click at [72, 92] on link "Unsecured Nonpriority Claims" at bounding box center [64, 95] width 110 height 11
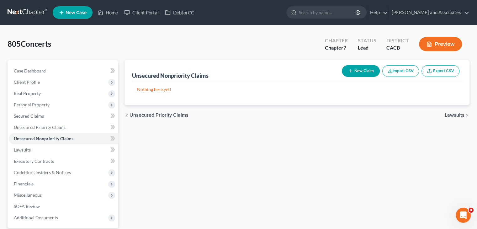
click at [374, 68] on button "New Claim" at bounding box center [361, 71] width 38 height 12
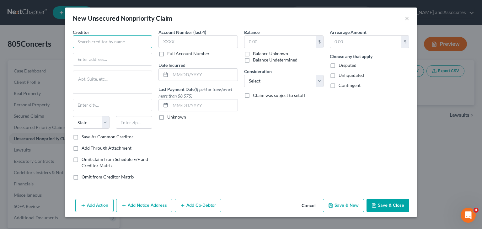
click at [113, 45] on input "text" at bounding box center [112, 41] width 79 height 13
click at [114, 48] on div "Creditor * Law Office of Matthew K. Nash State AL AK AR AZ CA CO CT DE DC FL GA…" at bounding box center [112, 81] width 79 height 105
type input "Law Office of Matthew K. Nash"
click at [109, 56] on input "text" at bounding box center [112, 59] width 79 height 12
type input "937 E. Main St. Suite 207"
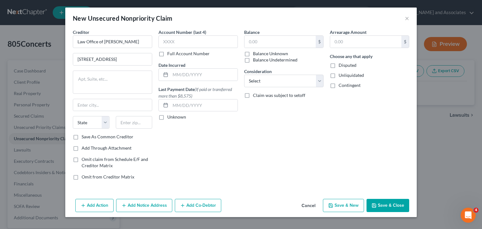
click at [133, 114] on div "Creditor * Law Office of Matthew K. Nash 937 E. Main St. Suite 207 State AL AK …" at bounding box center [112, 81] width 79 height 105
drag, startPoint x: 137, startPoint y: 117, endPoint x: 147, endPoint y: 116, distance: 9.8
click at [137, 117] on input "text" at bounding box center [134, 122] width 37 height 13
type input "93454"
click at [191, 136] on div "Account Number (last 4) Full Account Number Date Incurred Last Payment Date (If…" at bounding box center [198, 107] width 86 height 156
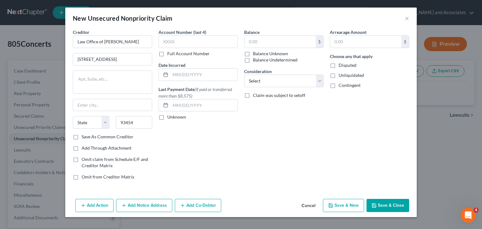
type input "Santa [PERSON_NAME]"
select select "4"
click at [167, 56] on label "Full Account Number" at bounding box center [188, 54] width 42 height 6
click at [170, 55] on input "Full Account Number" at bounding box center [172, 53] width 4 height 4
click at [167, 46] on input "text" at bounding box center [198, 41] width 79 height 13
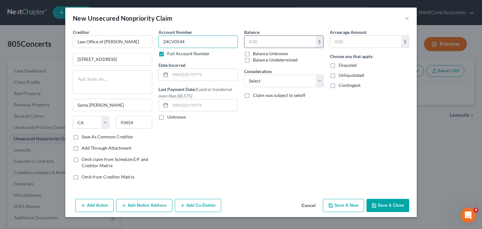
type input "24CV0544"
click at [261, 42] on input "text" at bounding box center [280, 42] width 71 height 12
type input "500,000"
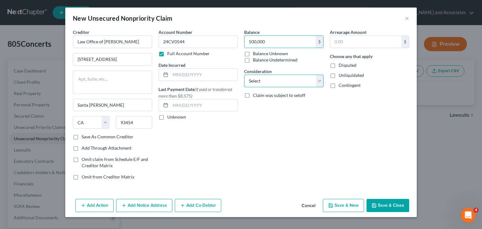
click at [254, 78] on select "Select Cable / Satellite Services Collection Agency Credit Card Debt Debt Couns…" at bounding box center [283, 81] width 79 height 13
click at [244, 75] on select "Select Cable / Satellite Services Collection Agency Credit Card Debt Debt Couns…" at bounding box center [283, 81] width 79 height 13
click at [279, 83] on select "Select Cable / Satellite Services Collection Agency Credit Card Debt Debt Couns…" at bounding box center [283, 81] width 79 height 13
select select "11"
click at [244, 75] on select "Select Cable / Satellite Services Collection Agency Credit Card Debt Debt Couns…" at bounding box center [283, 81] width 79 height 13
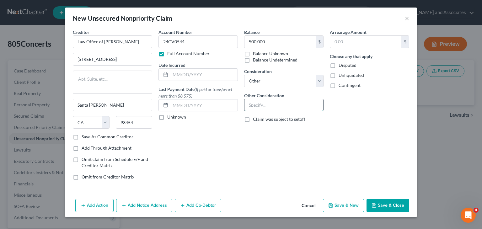
click at [267, 99] on input "text" at bounding box center [284, 105] width 79 height 12
type input "Summons"
click at [241, 139] on div "Balance 500,000 $ Balance Unknown Balance Undetermined 500,000.00 $ Balance Unk…" at bounding box center [284, 107] width 86 height 156
click at [151, 205] on button "Add Notice Address" at bounding box center [144, 205] width 56 height 13
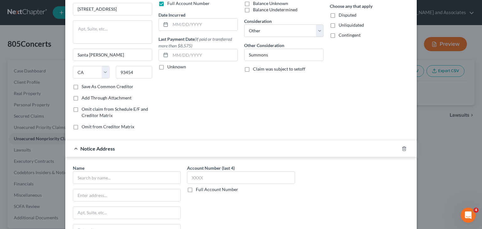
scroll to position [126, 0]
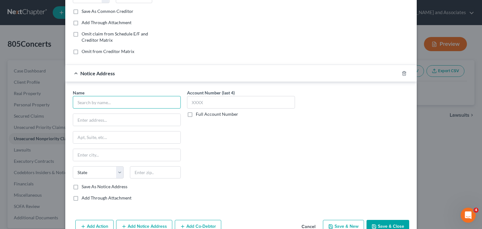
click at [108, 105] on input "text" at bounding box center [127, 102] width 108 height 13
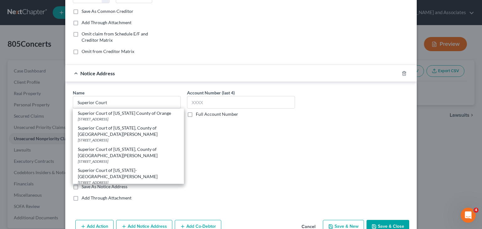
drag, startPoint x: 140, startPoint y: 156, endPoint x: 145, endPoint y: 153, distance: 5.4
click at [141, 156] on div "Superior Court of California, County of Santa Barbara" at bounding box center [128, 152] width 101 height 13
type input "Superior Court of California, County of Santa Barbara"
type input "312-C East Cook St"
type input "Santa [PERSON_NAME]"
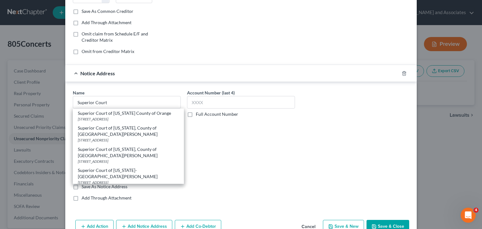
select select "4"
type input "93454"
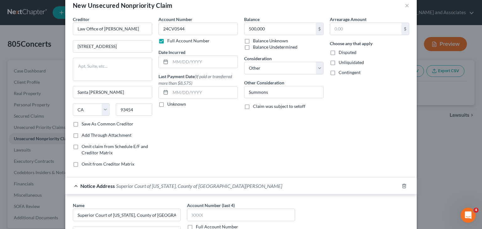
scroll to position [0, 0]
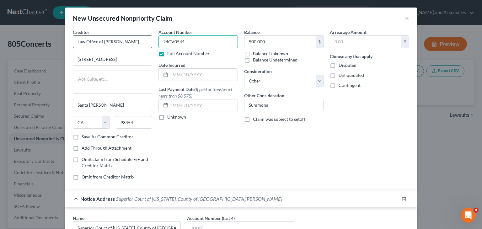
drag, startPoint x: 157, startPoint y: 44, endPoint x: 133, endPoint y: 44, distance: 23.9
click at [133, 44] on div "Creditor * Law Office of Matthew K. Nash 937 E. Main St. Suite 207 Santa Maria …" at bounding box center [241, 107] width 343 height 156
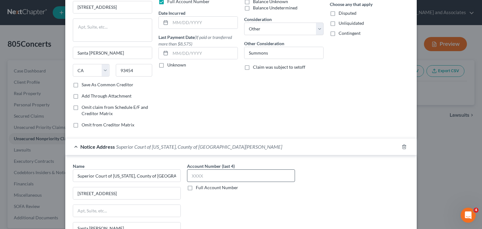
scroll to position [63, 0]
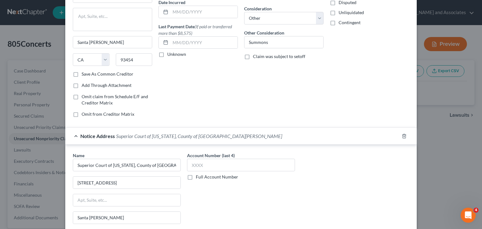
click at [196, 178] on label "Full Account Number" at bounding box center [217, 177] width 42 height 6
click at [198, 178] on input "Full Account Number" at bounding box center [200, 176] width 4 height 4
click at [202, 162] on input "text" at bounding box center [241, 165] width 108 height 13
paste input "24CV0544"
type input "24CV0544"
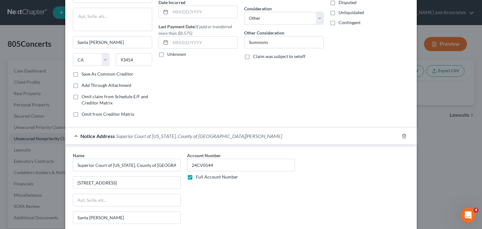
click at [116, 130] on div "Notice Address Superior Court of California, County of Santa Barbara" at bounding box center [232, 136] width 334 height 17
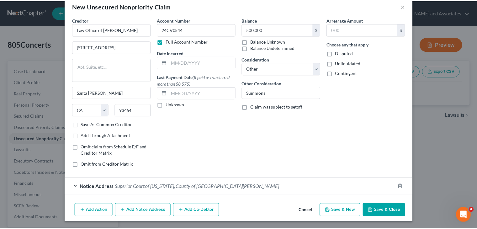
scroll to position [0, 0]
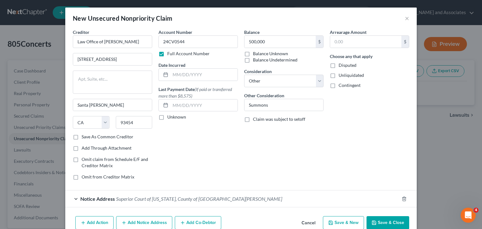
click at [381, 220] on button "Save & Close" at bounding box center [388, 222] width 43 height 13
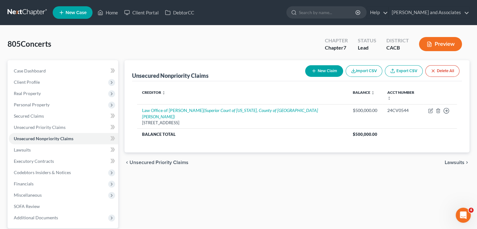
click at [24, 11] on link at bounding box center [28, 12] width 40 height 11
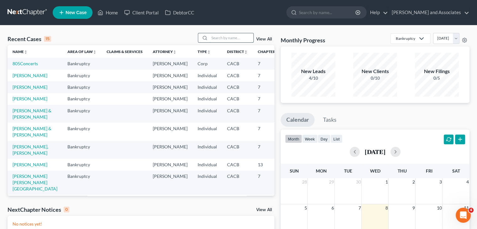
click at [213, 39] on input "search" at bounding box center [232, 37] width 44 height 9
type input "[PERSON_NAME]"
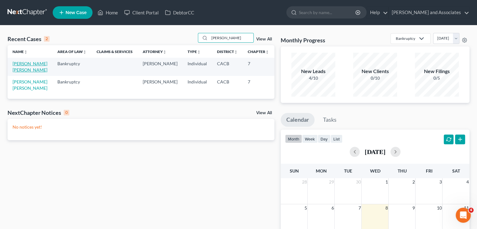
click at [21, 65] on link "[PERSON_NAME] [PERSON_NAME]" at bounding box center [30, 67] width 35 height 12
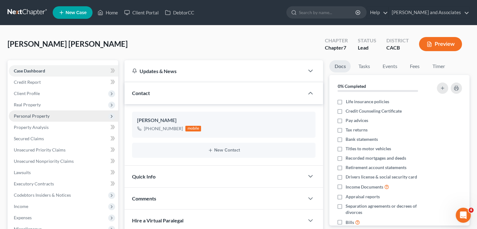
click at [44, 116] on span "Personal Property" at bounding box center [32, 115] width 36 height 5
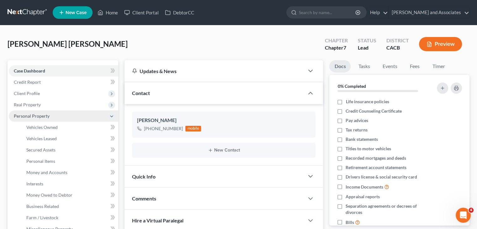
click at [60, 118] on span "Personal Property" at bounding box center [64, 115] width 110 height 11
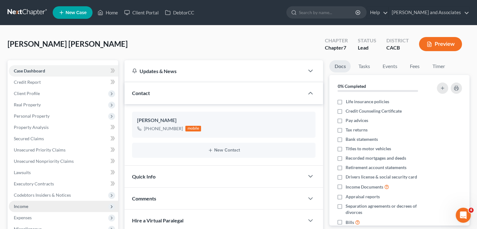
click at [41, 203] on span "Income" at bounding box center [64, 206] width 110 height 11
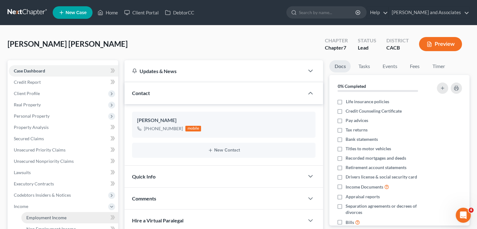
click at [55, 213] on link "Employment Income" at bounding box center [69, 217] width 97 height 11
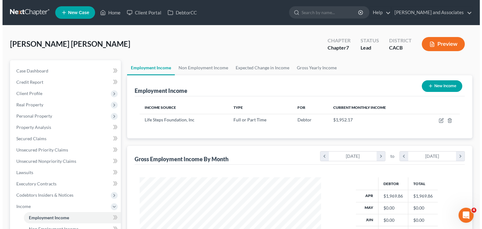
scroll to position [112, 194]
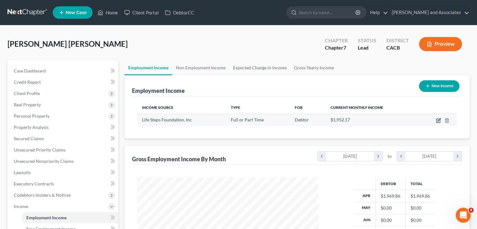
click at [436, 118] on icon "button" at bounding box center [438, 120] width 5 height 5
select select "0"
select select "4"
select select "2"
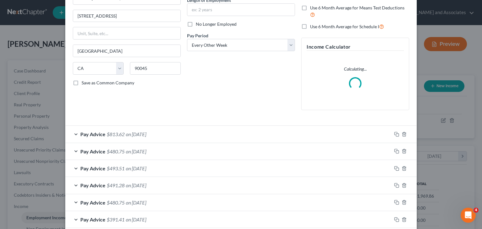
scroll to position [100, 0]
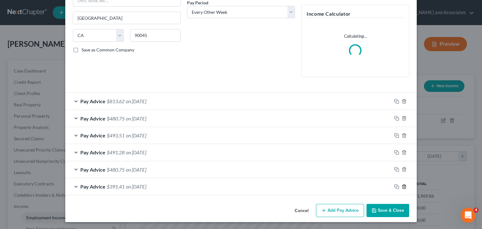
click at [402, 187] on icon "button" at bounding box center [404, 186] width 5 height 5
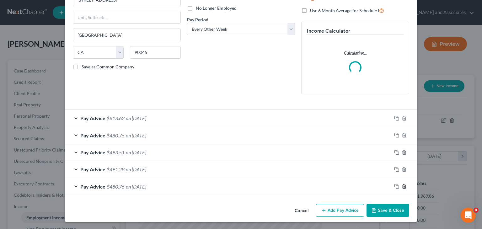
click at [402, 187] on icon "button" at bounding box center [404, 186] width 5 height 5
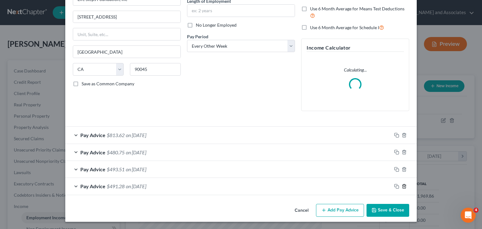
click at [402, 187] on icon "button" at bounding box center [404, 186] width 5 height 5
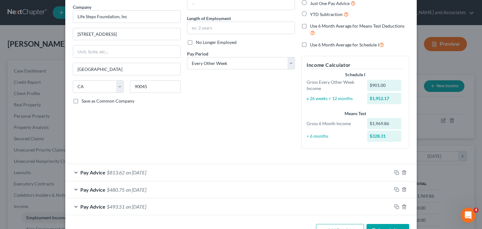
scroll to position [67, 0]
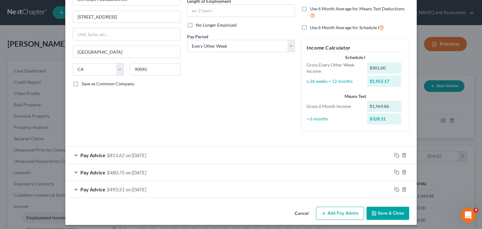
click at [336, 213] on button "Add Pay Advice" at bounding box center [340, 213] width 48 height 13
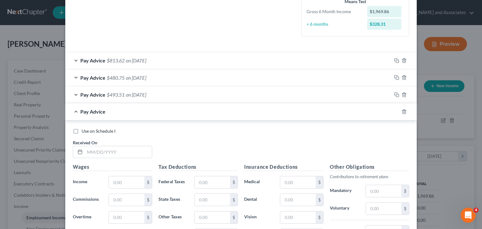
scroll to position [192, 0]
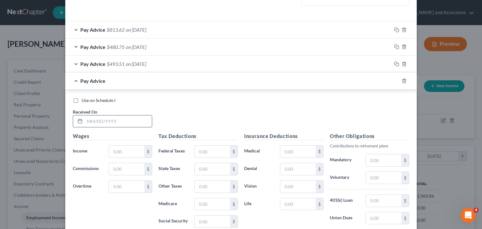
click at [125, 122] on input "text" at bounding box center [118, 122] width 67 height 12
type input "[DATE]"
click at [117, 156] on input "text" at bounding box center [126, 152] width 35 height 12
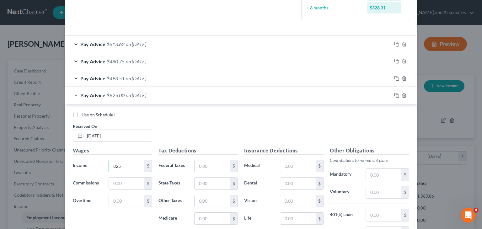
scroll to position [188, 0]
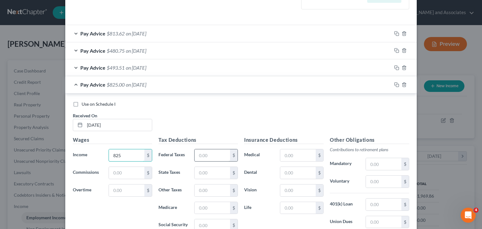
type input "825"
click at [218, 154] on input "text" at bounding box center [212, 155] width 35 height 12
type input "51.15"
click at [213, 204] on input "text" at bounding box center [212, 208] width 35 height 12
type input "11.96"
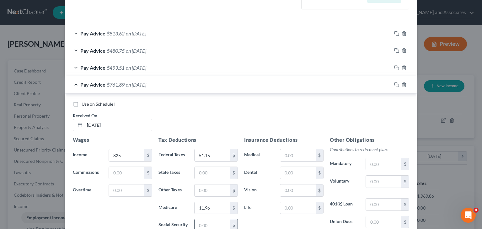
click at [212, 223] on input "text" at bounding box center [212, 225] width 35 height 12
type input "1.31"
click at [220, 190] on input "text" at bounding box center [212, 191] width 35 height 12
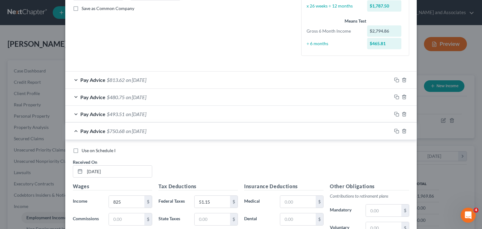
scroll to position [126, 0]
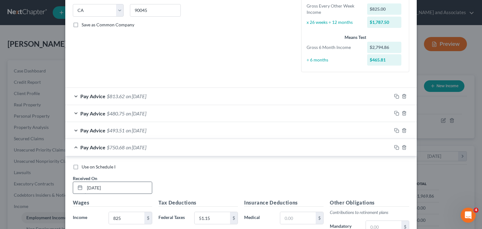
type input "9.90"
click at [104, 182] on input "[DATE]" at bounding box center [118, 188] width 67 height 12
click at [117, 217] on input "825" at bounding box center [126, 218] width 35 height 12
type input "835"
click at [81, 145] on span "Pay Advice" at bounding box center [92, 147] width 25 height 6
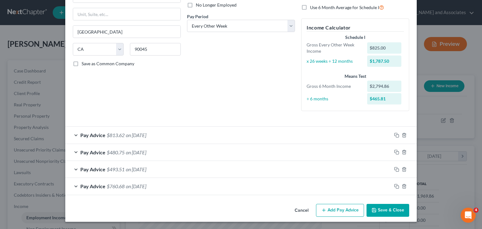
scroll to position [87, 0]
click at [322, 210] on icon "button" at bounding box center [323, 210] width 5 height 5
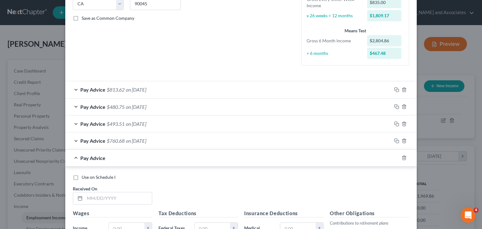
scroll to position [149, 0]
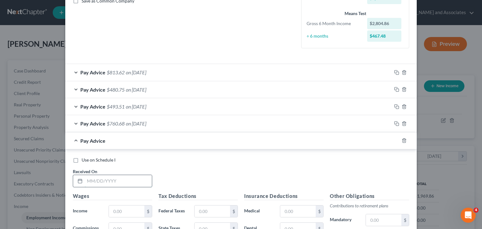
click at [130, 180] on input "text" at bounding box center [118, 181] width 67 height 12
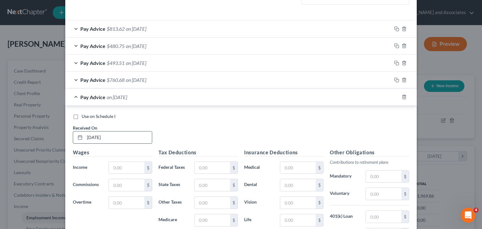
scroll to position [212, 0]
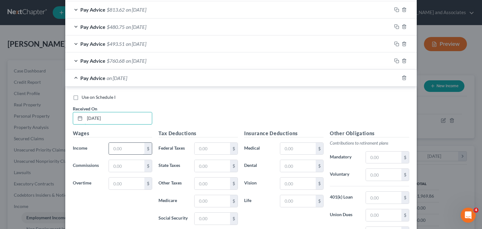
type input "[DATE]"
click at [119, 148] on input "text" at bounding box center [126, 149] width 35 height 12
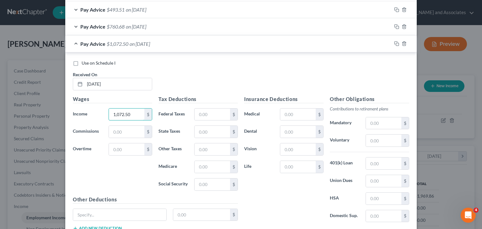
scroll to position [275, 0]
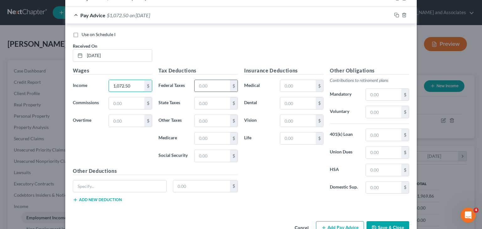
type input "1,072.50"
click at [213, 91] on input "text" at bounding box center [212, 86] width 35 height 12
type input "23.92"
click at [221, 160] on div "$" at bounding box center [216, 156] width 44 height 13
type input "66.49"
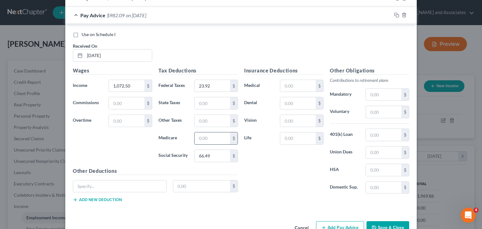
click at [212, 138] on input "text" at bounding box center [212, 138] width 35 height 12
type input "15.55"
click at [213, 124] on input "text" at bounding box center [212, 121] width 35 height 12
type input "6.76"
click at [213, 103] on input "text" at bounding box center [212, 103] width 35 height 12
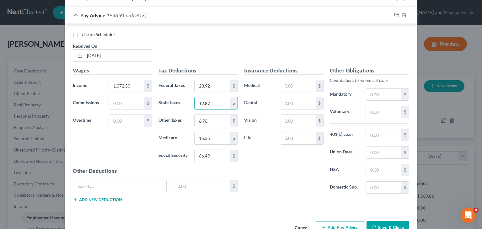
type input "12.87"
click at [101, 17] on span "Pay Advice" at bounding box center [92, 15] width 25 height 6
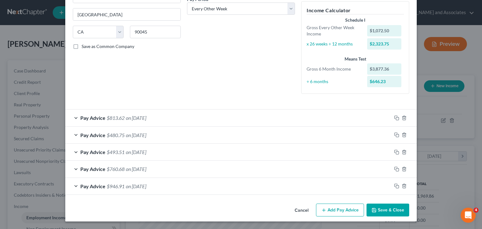
scroll to position [104, 0]
click at [337, 215] on button "Add Pay Advice" at bounding box center [340, 210] width 48 height 13
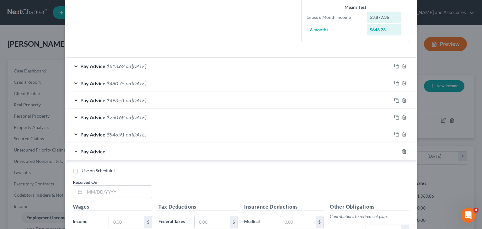
scroll to position [166, 0]
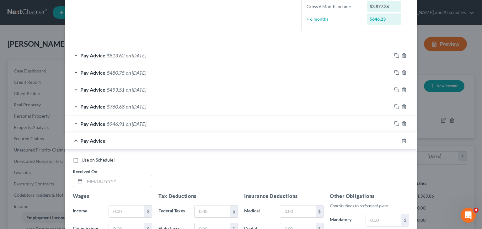
click at [133, 184] on input "text" at bounding box center [118, 181] width 67 height 12
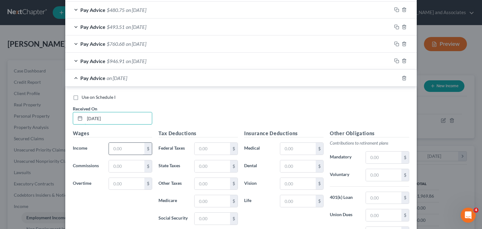
type input "09/10/25"
click at [122, 147] on input "text" at bounding box center [126, 149] width 35 height 12
type input "866.25"
click at [203, 146] on input "text" at bounding box center [212, 149] width 35 height 12
type input "3.29"
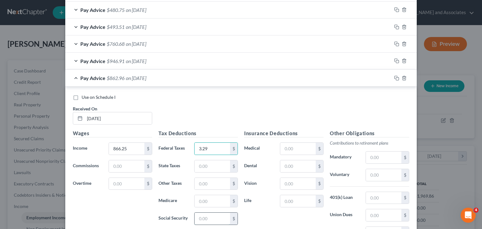
click at [214, 215] on input "text" at bounding box center [212, 219] width 35 height 12
type input "53.71"
click at [211, 200] on input "text" at bounding box center [212, 201] width 35 height 12
type input "12.56"
click at [209, 182] on input "text" at bounding box center [212, 184] width 35 height 12
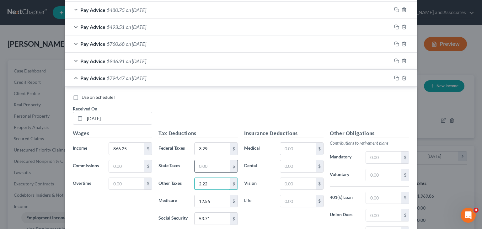
type input "2.22"
click at [208, 168] on input "text" at bounding box center [212, 166] width 35 height 12
type input "10.40"
click at [126, 79] on span "on 09/10/2025" at bounding box center [136, 78] width 20 height 6
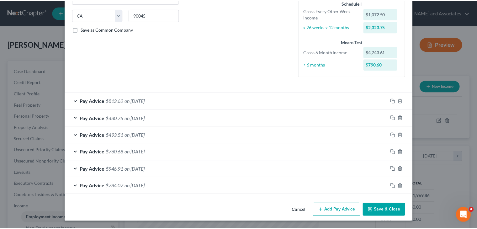
scroll to position [121, 0]
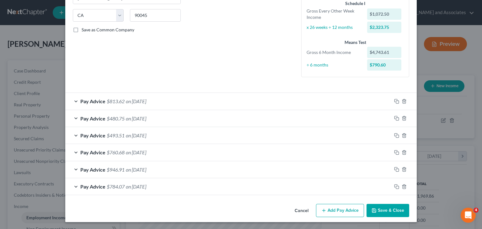
click at [374, 209] on icon "button" at bounding box center [374, 210] width 5 height 5
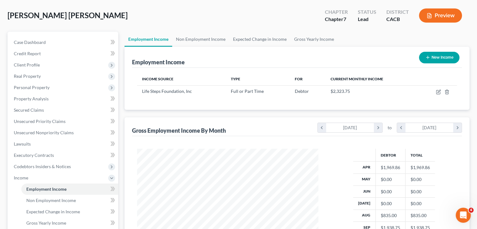
scroll to position [8, 0]
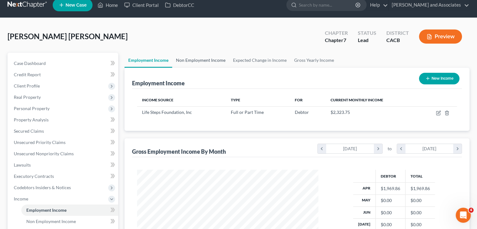
click at [212, 63] on link "Non Employment Income" at bounding box center [200, 60] width 57 height 15
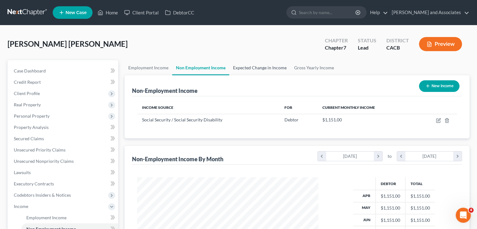
scroll to position [112, 194]
click at [270, 72] on link "Expected Change in Income" at bounding box center [259, 67] width 61 height 15
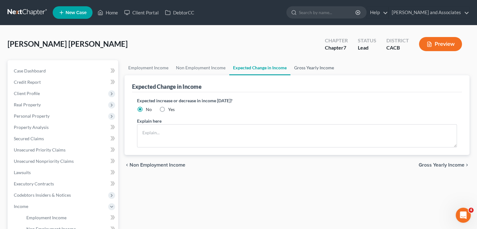
click at [314, 71] on link "Gross Yearly Income" at bounding box center [314, 67] width 47 height 15
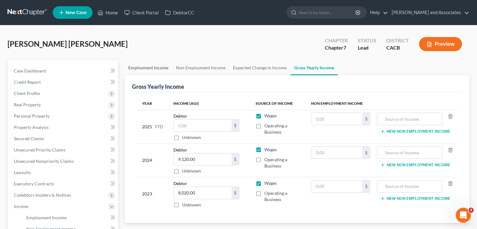
click at [159, 68] on link "Employment Income" at bounding box center [149, 67] width 48 height 15
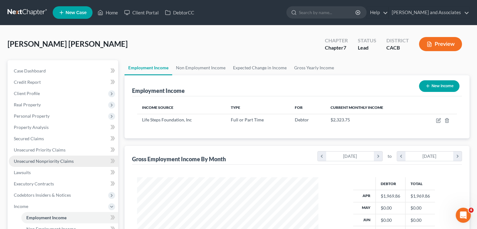
scroll to position [112, 194]
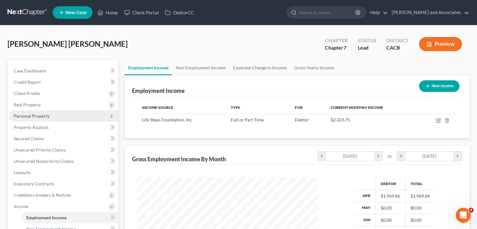
click at [84, 115] on span "Personal Property" at bounding box center [64, 115] width 110 height 11
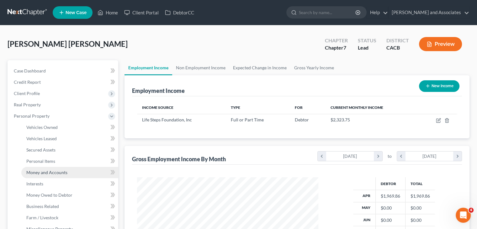
click at [63, 169] on link "Money and Accounts" at bounding box center [69, 172] width 97 height 11
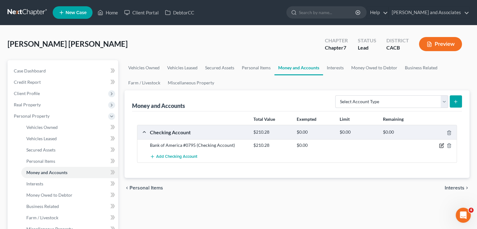
click at [442, 145] on icon "button" at bounding box center [441, 145] width 5 height 5
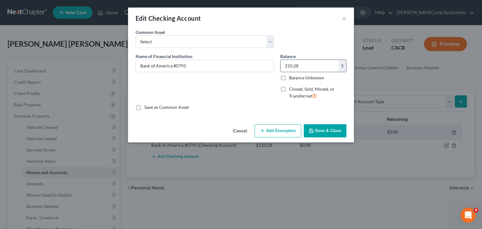
click at [314, 67] on input "210.28" at bounding box center [310, 66] width 58 height 12
type input "1,022.57"
click at [315, 134] on button "Save & Close" at bounding box center [325, 130] width 43 height 13
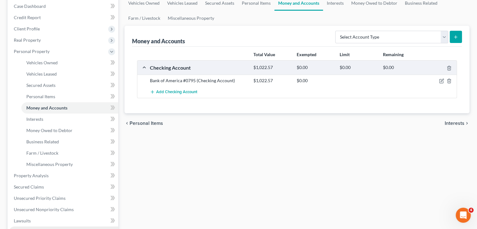
scroll to position [126, 0]
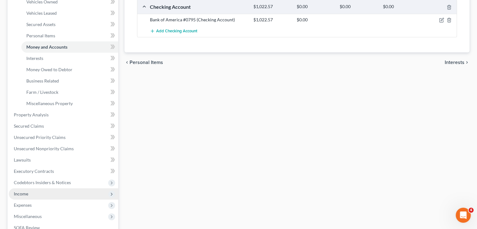
click at [56, 196] on span "Income" at bounding box center [64, 193] width 110 height 11
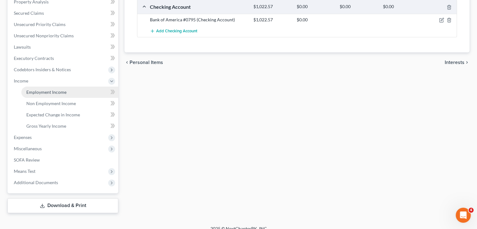
click at [80, 96] on link "Employment Income" at bounding box center [69, 92] width 97 height 11
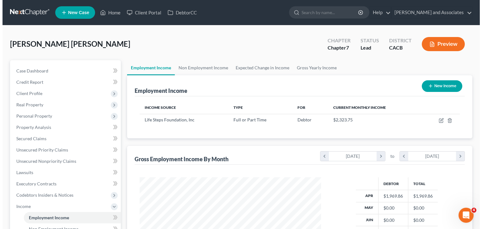
scroll to position [112, 194]
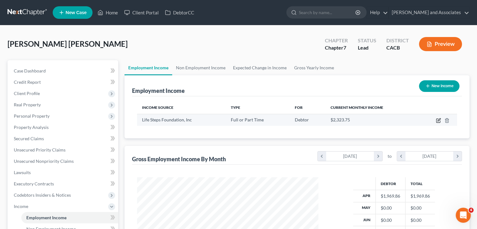
click at [437, 121] on icon "button" at bounding box center [438, 120] width 5 height 5
select select "0"
select select "4"
select select "2"
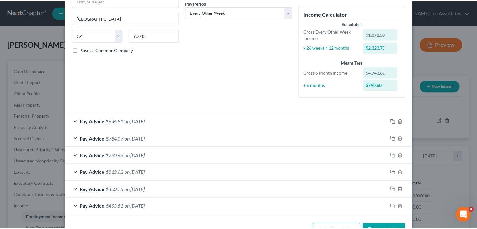
scroll to position [0, 0]
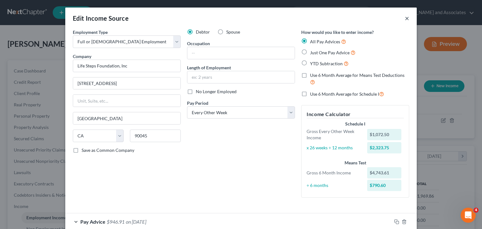
click at [405, 18] on button "×" at bounding box center [407, 18] width 4 height 8
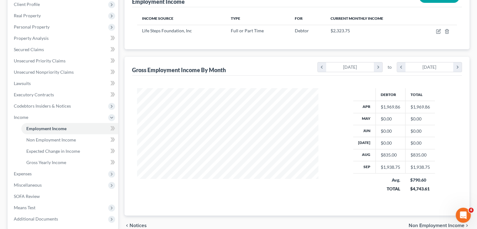
scroll to position [126, 0]
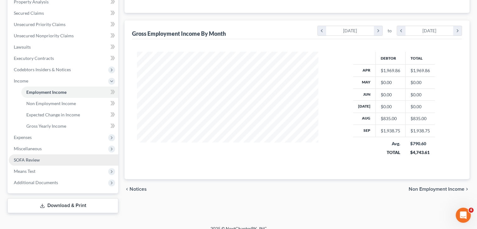
click at [67, 154] on link "SOFA Review" at bounding box center [64, 159] width 110 height 11
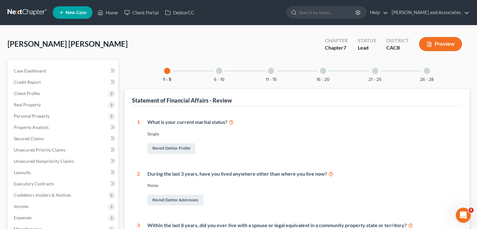
scroll to position [126, 0]
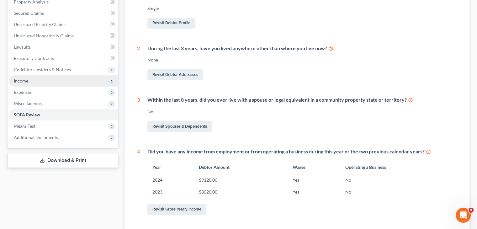
click at [36, 84] on span "Income" at bounding box center [64, 80] width 110 height 11
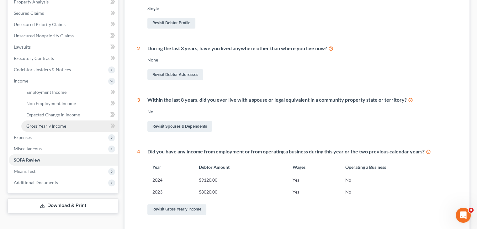
click at [58, 126] on span "Gross Yearly Income" at bounding box center [46, 125] width 40 height 5
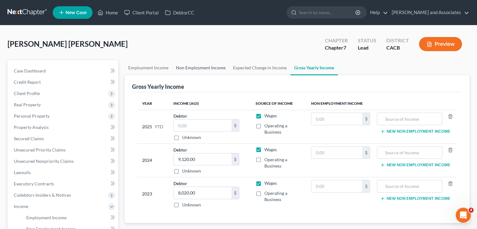
click at [211, 67] on link "Non Employment Income" at bounding box center [200, 67] width 57 height 15
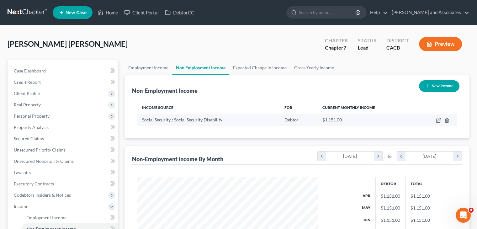
scroll to position [112, 194]
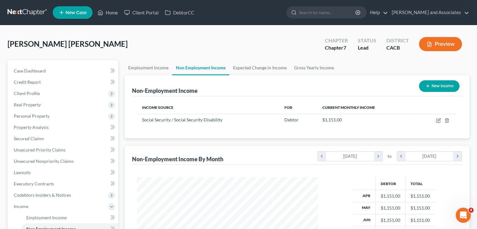
click at [30, 13] on link at bounding box center [28, 12] width 40 height 11
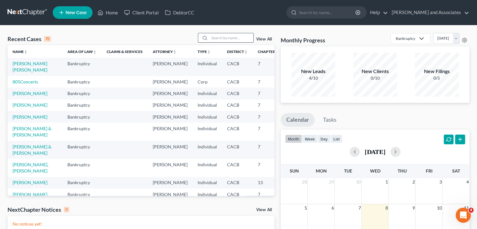
click at [234, 38] on input "search" at bounding box center [232, 37] width 44 height 9
type input "[PERSON_NAME]"
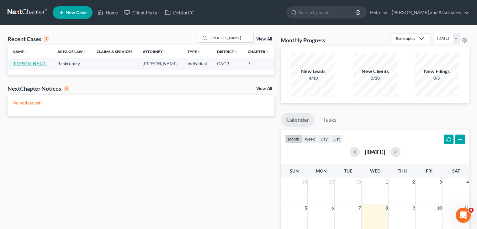
click at [26, 65] on link "[PERSON_NAME]" at bounding box center [30, 63] width 35 height 5
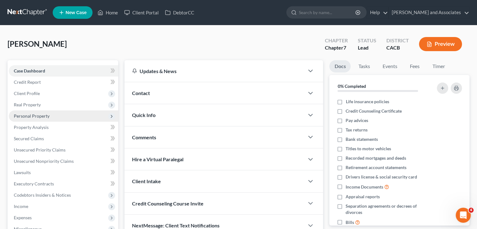
click at [39, 117] on span "Personal Property" at bounding box center [32, 115] width 36 height 5
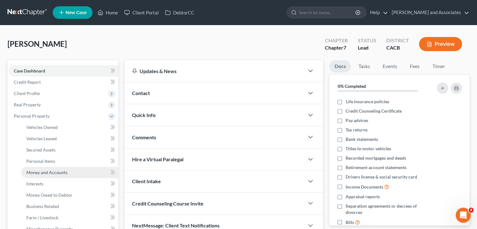
click at [58, 170] on span "Money and Accounts" at bounding box center [46, 172] width 41 height 5
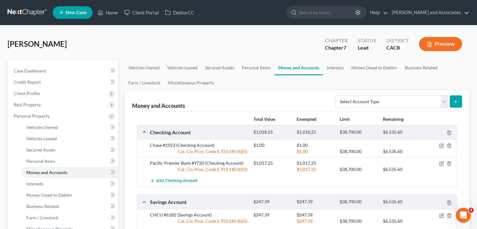
click at [29, 7] on nav "Home New Case Client Portal DebtorCC [PERSON_NAME] and Associates [EMAIL_ADDRES…" at bounding box center [238, 12] width 477 height 25
click at [27, 18] on nav "Home New Case Client Portal DebtorCC [PERSON_NAME] and Associates [EMAIL_ADDRES…" at bounding box center [238, 12] width 477 height 25
click at [31, 13] on link at bounding box center [28, 12] width 40 height 11
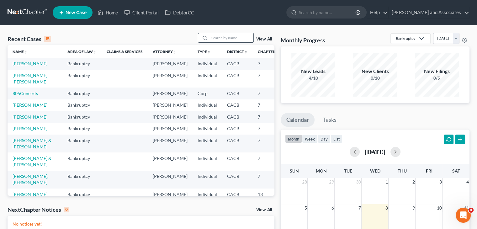
click at [216, 40] on input "search" at bounding box center [232, 37] width 44 height 9
type input "[PERSON_NAME]"
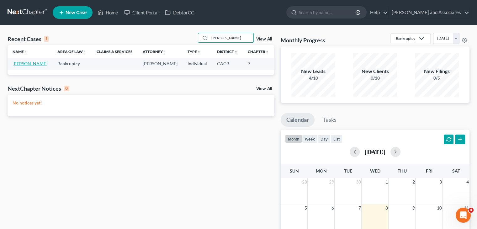
click at [28, 66] on link "[PERSON_NAME]" at bounding box center [30, 63] width 35 height 5
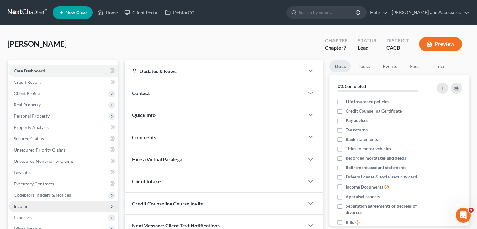
click at [48, 204] on span "Income" at bounding box center [64, 206] width 110 height 11
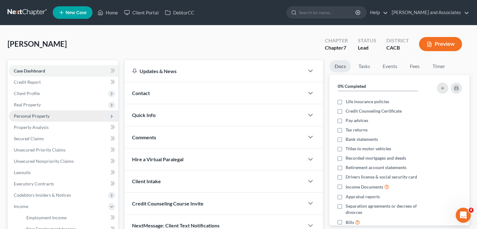
click at [69, 119] on span "Personal Property" at bounding box center [64, 115] width 110 height 11
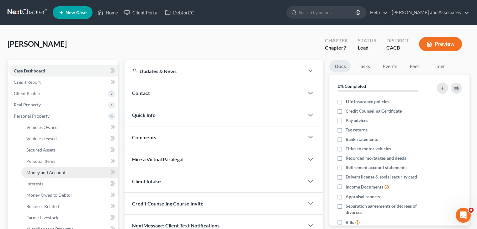
click at [56, 171] on span "Money and Accounts" at bounding box center [46, 172] width 41 height 5
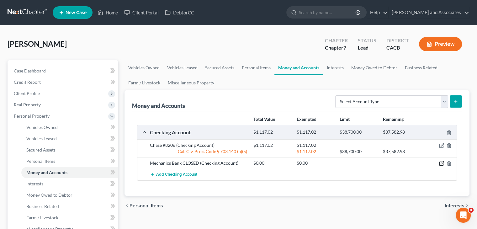
click at [442, 163] on icon "button" at bounding box center [441, 163] width 5 height 5
select select "4"
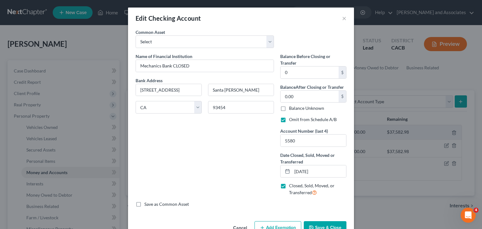
click at [326, 221] on button "Save & Close" at bounding box center [325, 227] width 43 height 13
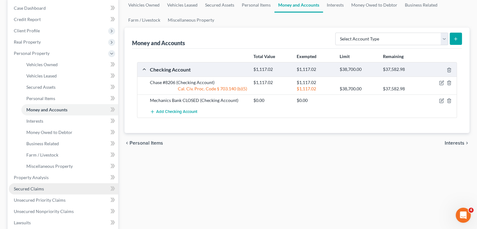
scroll to position [188, 0]
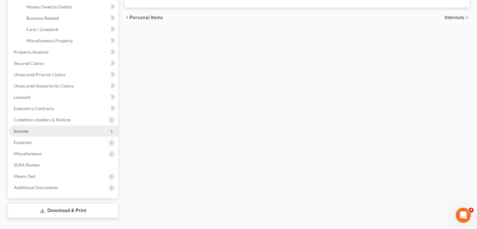
click at [57, 133] on span "Income" at bounding box center [64, 131] width 110 height 11
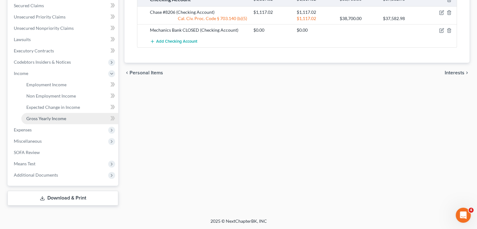
click at [71, 120] on link "Gross Yearly Income" at bounding box center [69, 118] width 97 height 11
